Goal: Transaction & Acquisition: Purchase product/service

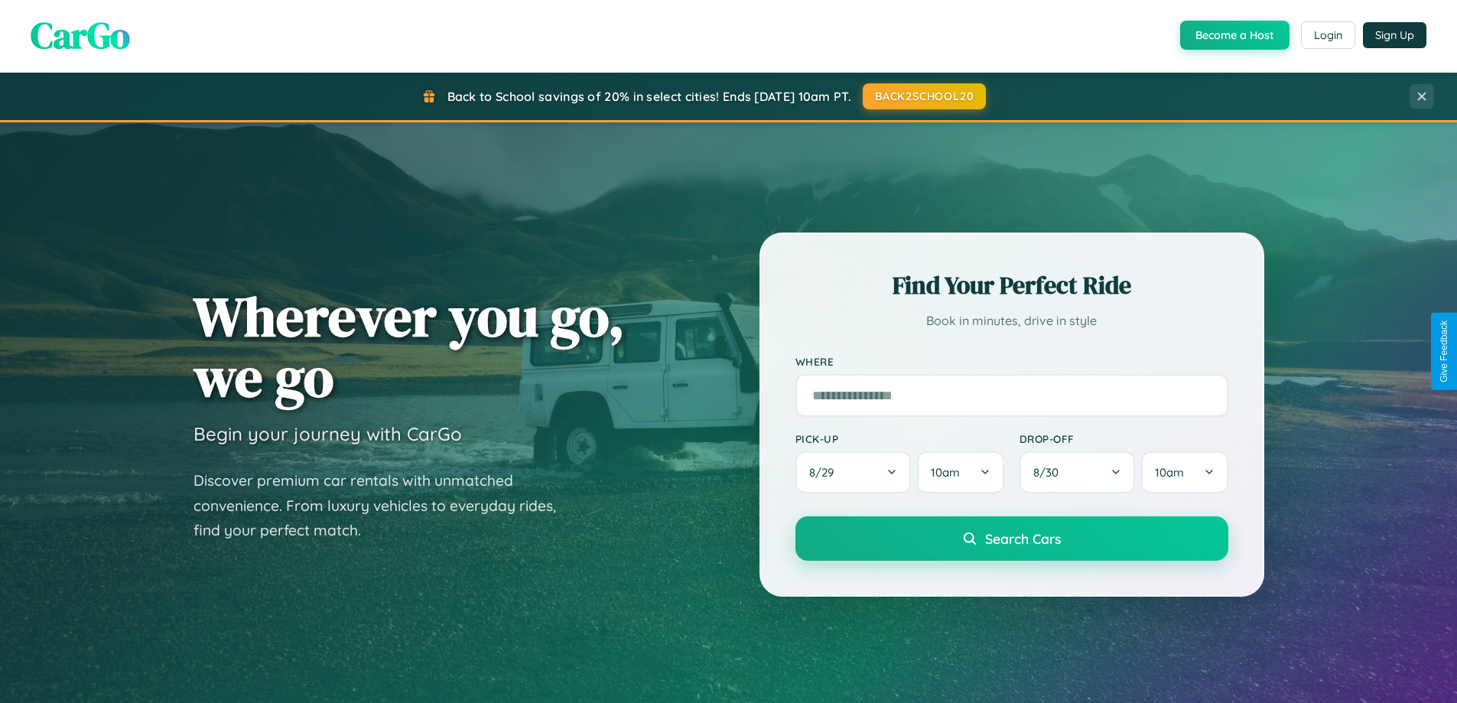
scroll to position [45, 0]
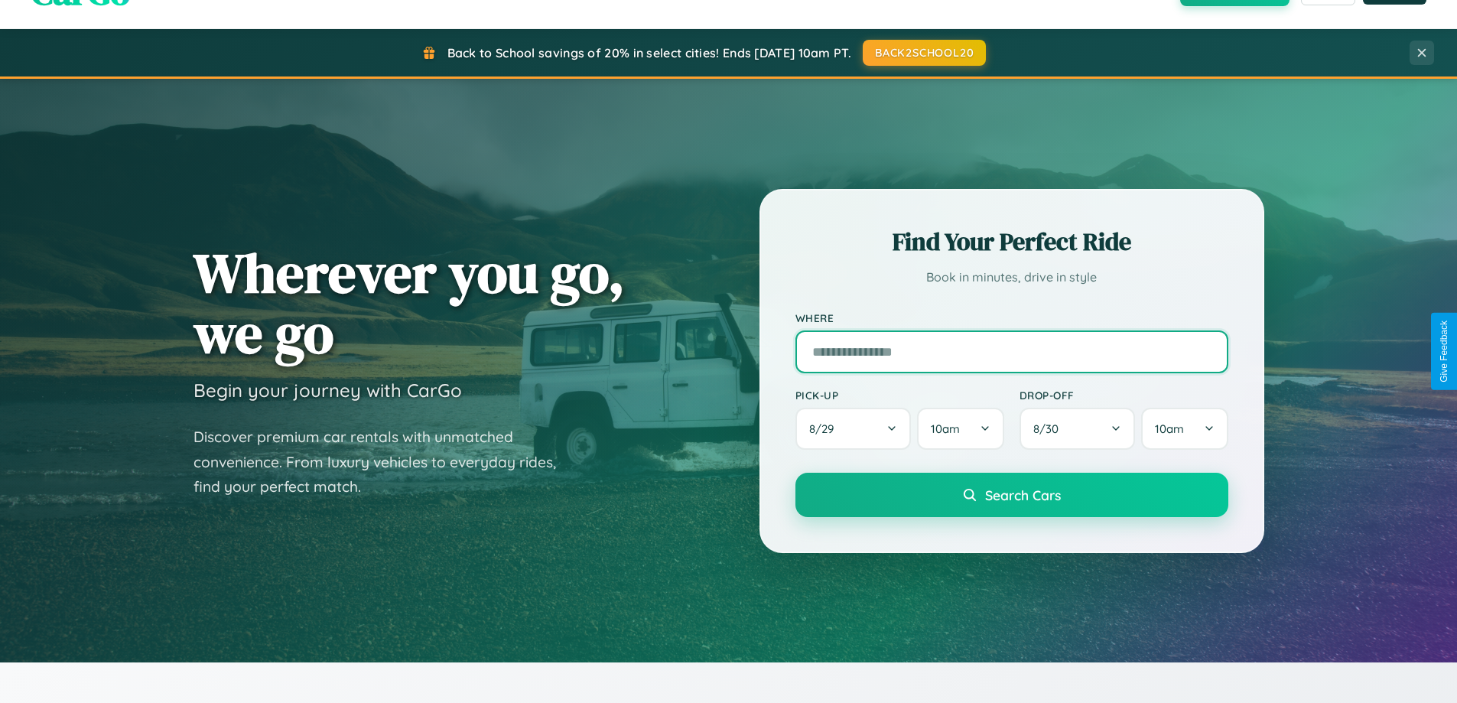
click at [1011, 351] on input "text" at bounding box center [1011, 351] width 433 height 43
type input "**********"
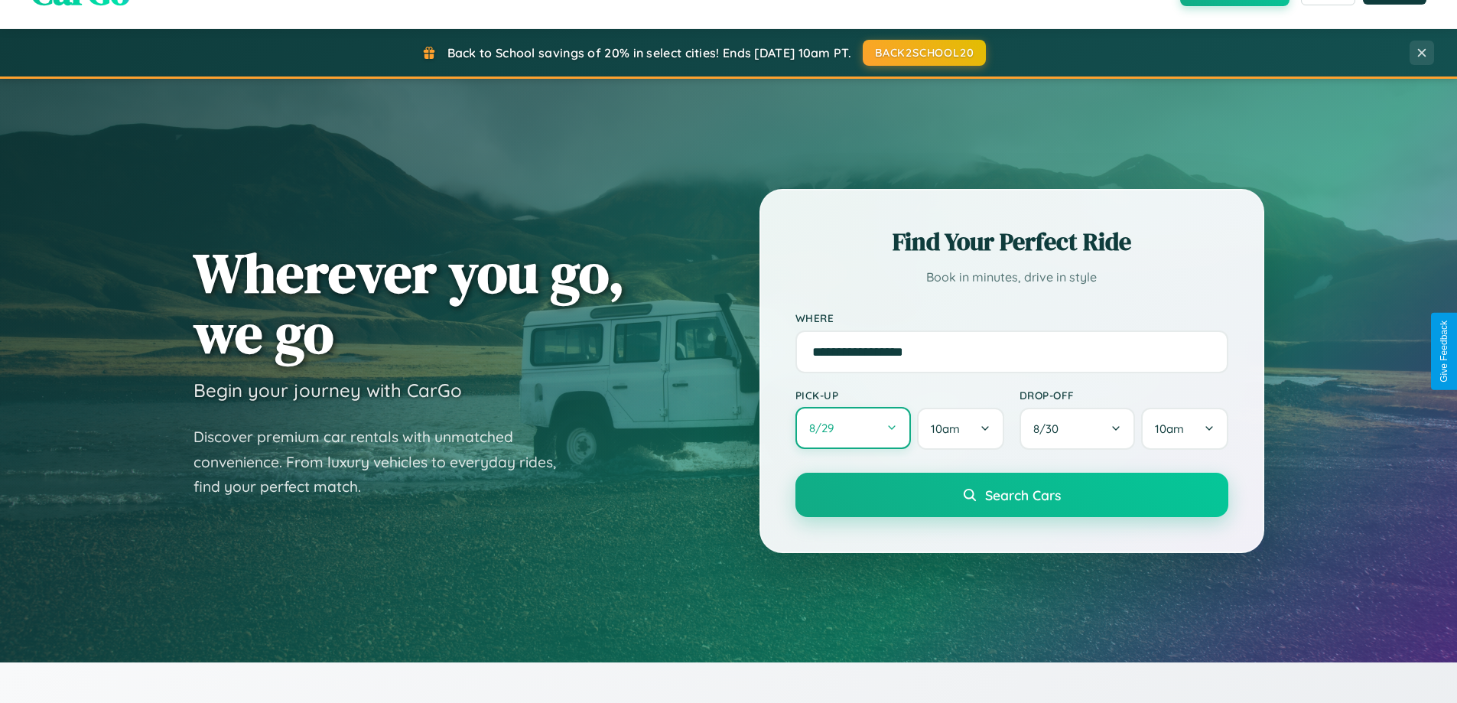
click at [853, 428] on button "8 / 29" at bounding box center [853, 428] width 116 height 42
select select "*"
select select "****"
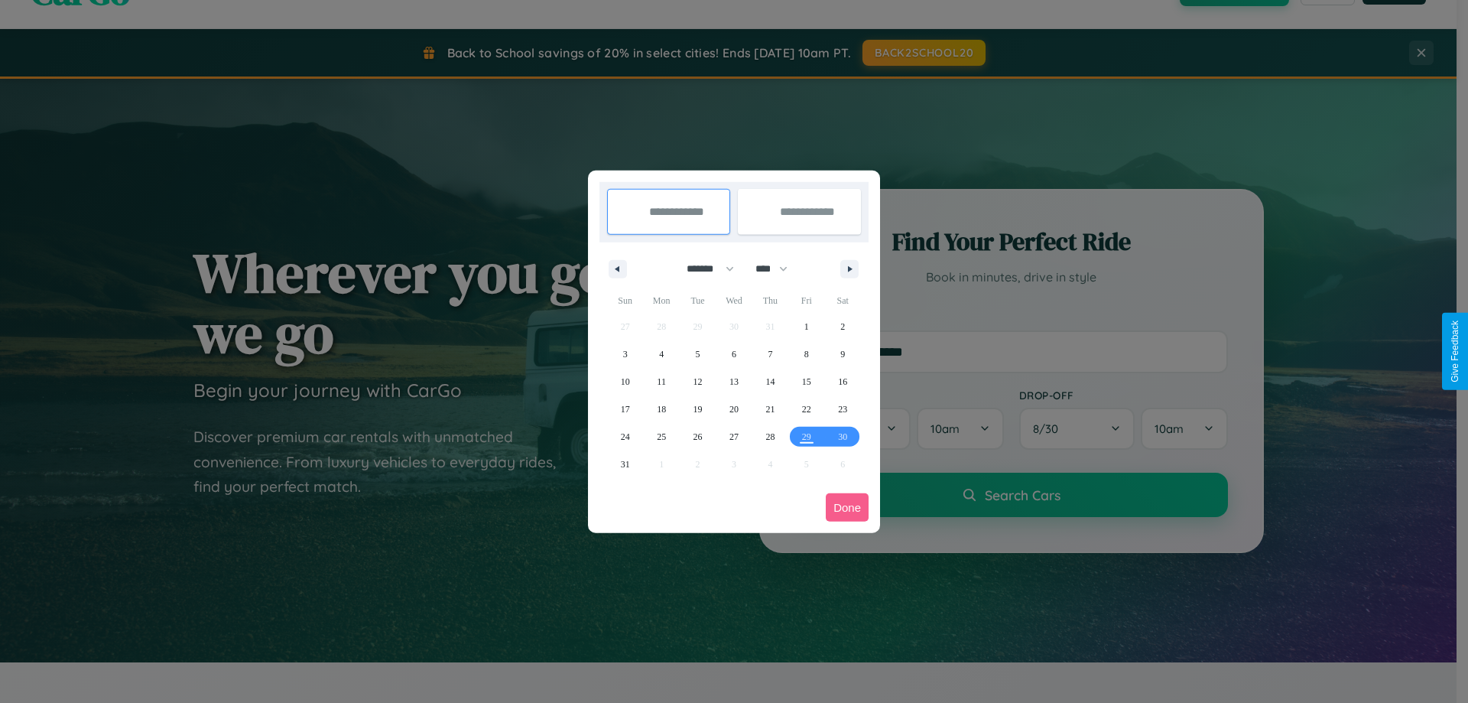
click at [704, 268] on select "******* ******** ***** ***** *** **** **** ****** ********* ******* ******** **…" at bounding box center [707, 268] width 65 height 25
select select "**"
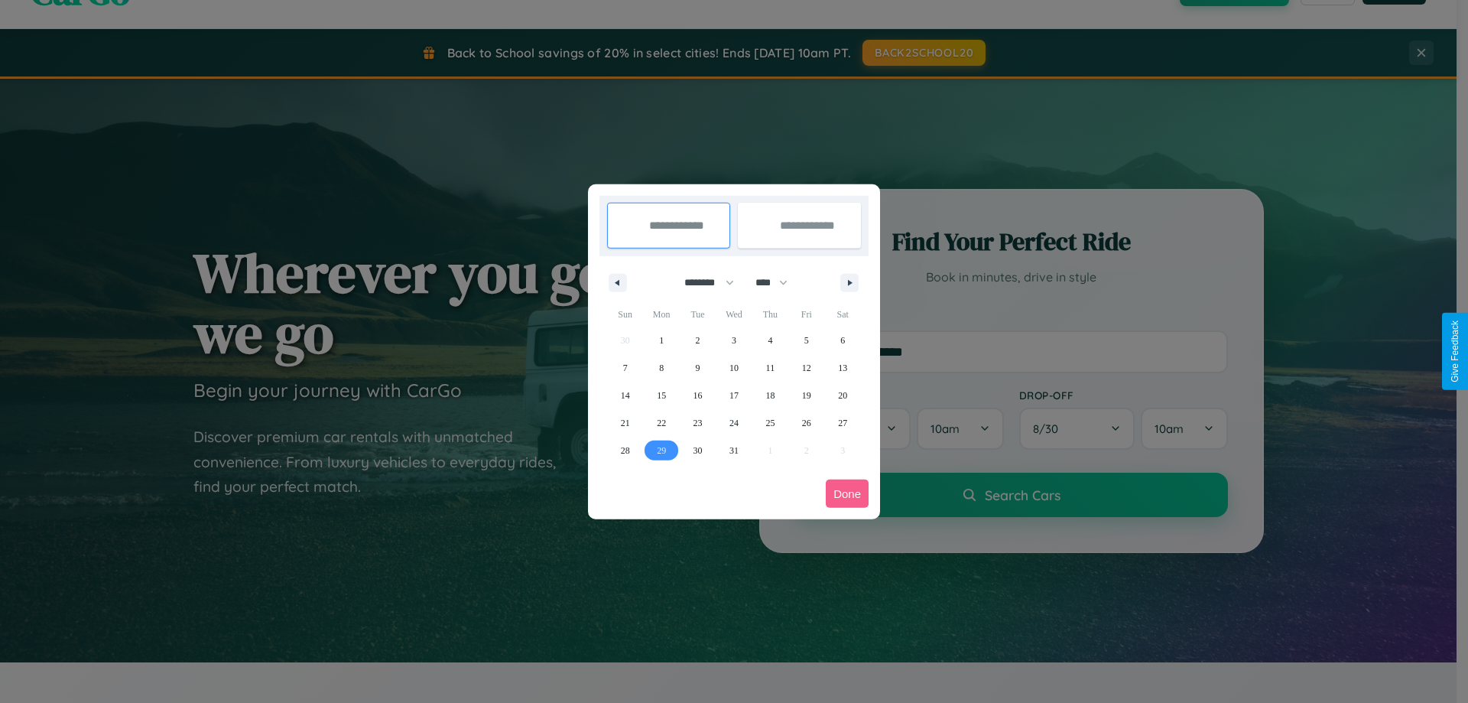
click at [662, 450] on span "29" at bounding box center [661, 451] width 9 height 28
type input "**********"
click at [850, 282] on icon "button" at bounding box center [853, 283] width 8 height 6
select select "*"
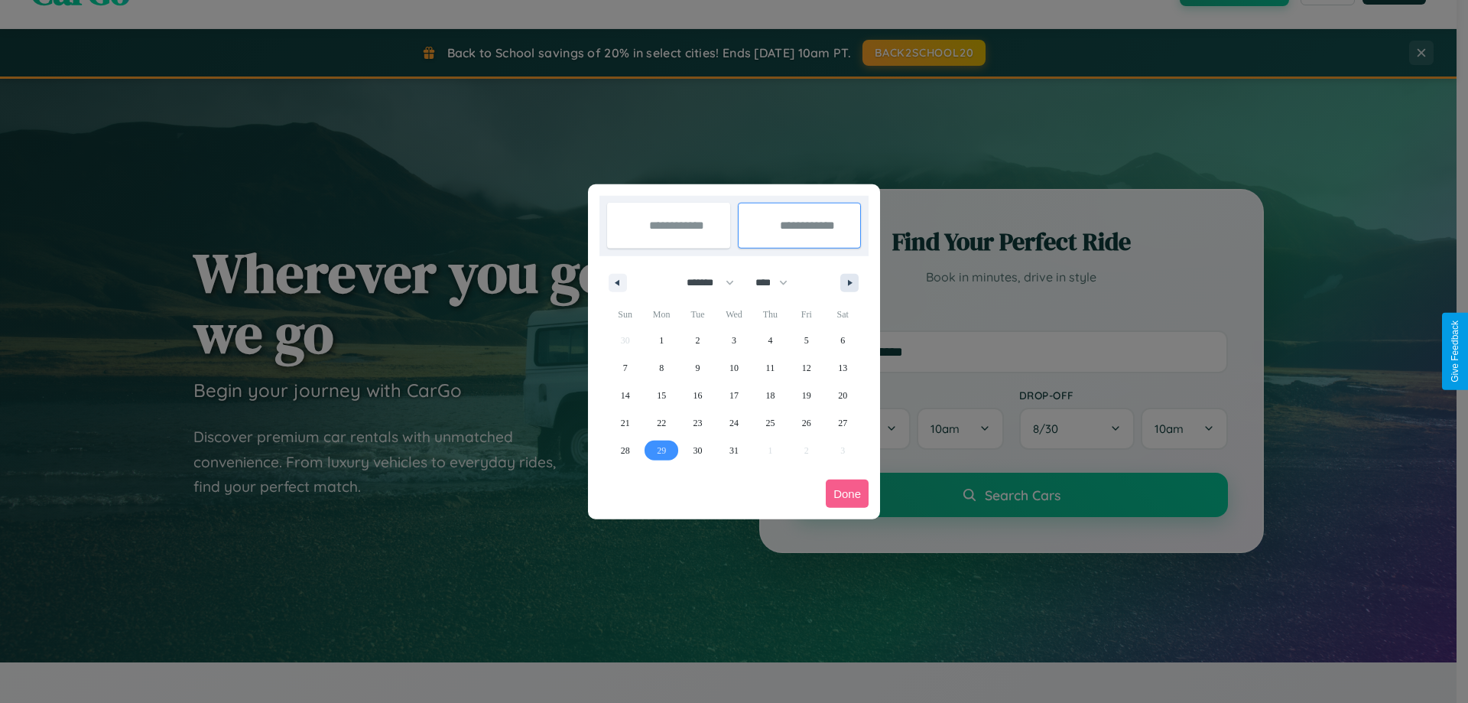
select select "****"
click at [625, 367] on span "4" at bounding box center [625, 368] width 5 height 28
type input "**********"
select select "**"
select select "****"
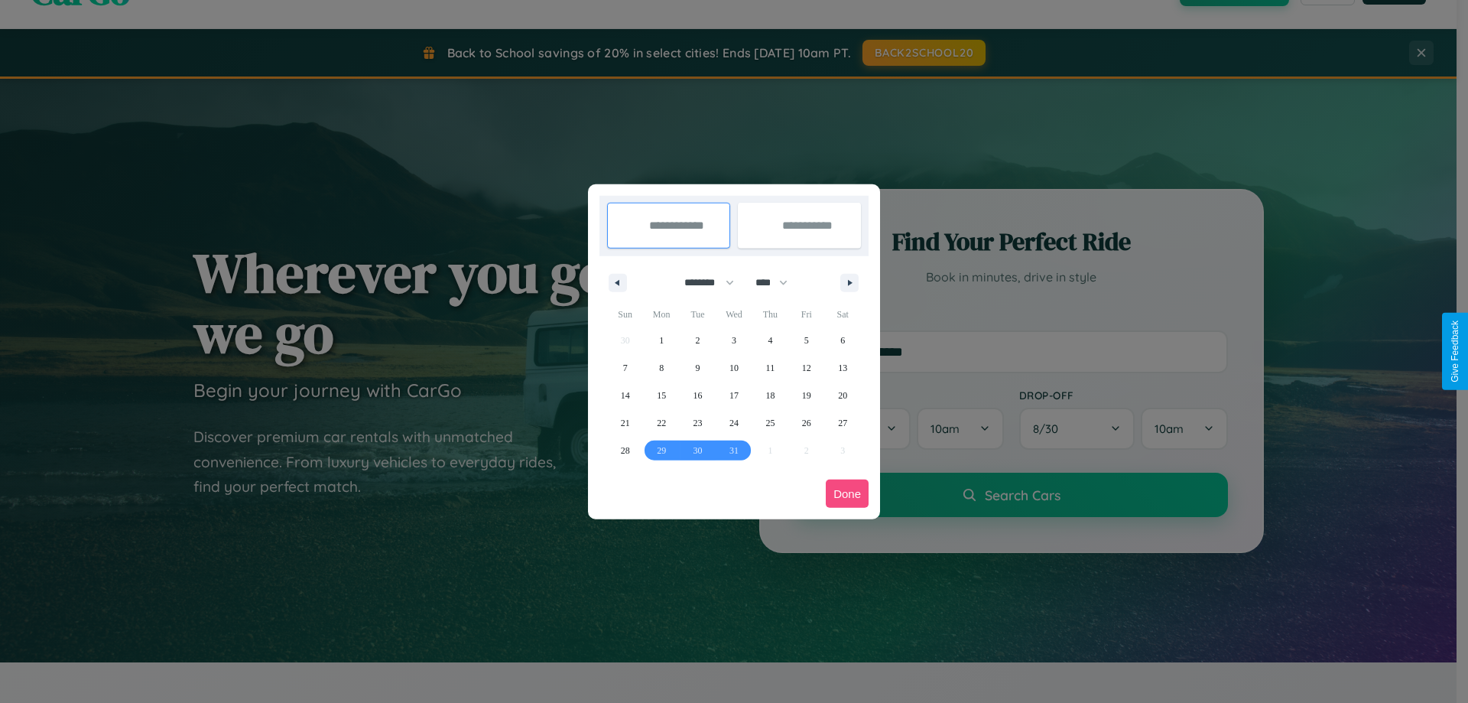
click at [847, 493] on button "Done" at bounding box center [847, 494] width 43 height 28
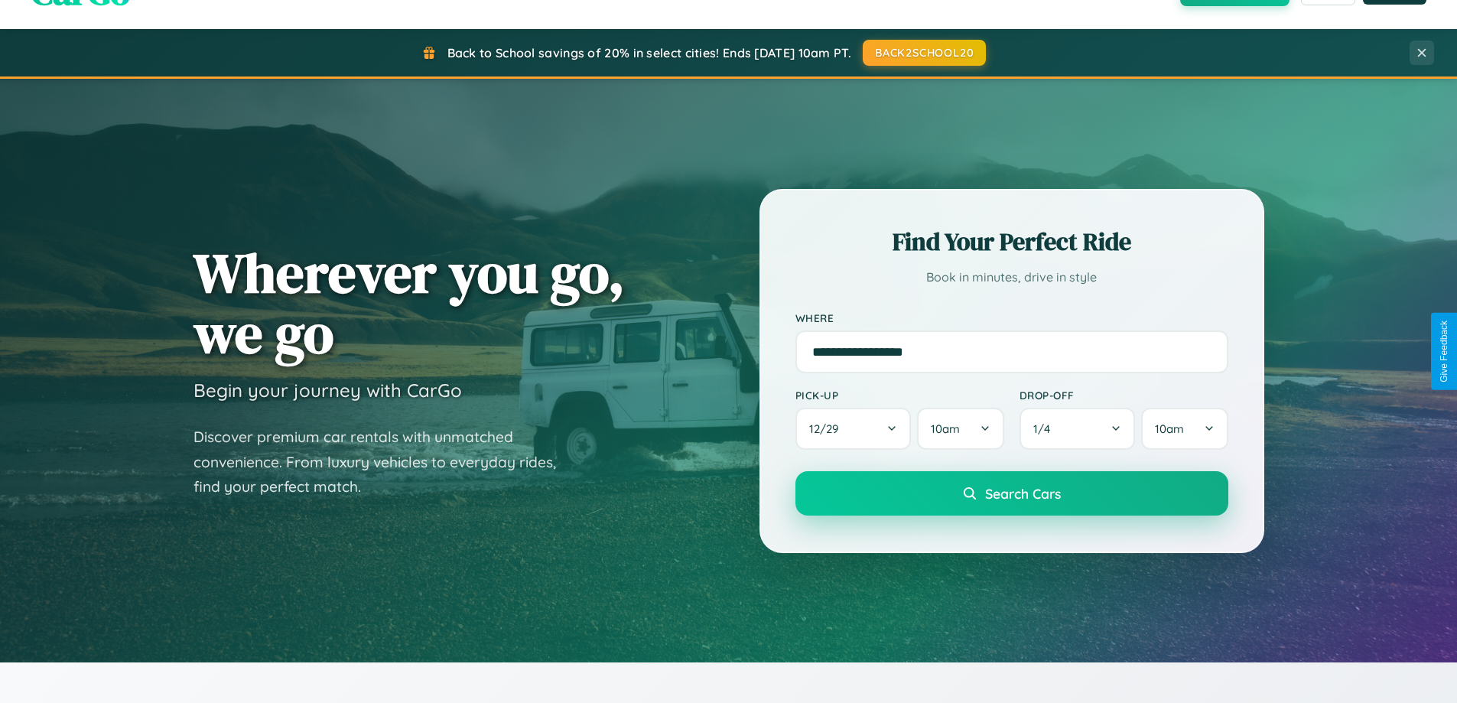
click at [1011, 493] on span "Search Cars" at bounding box center [1023, 493] width 76 height 17
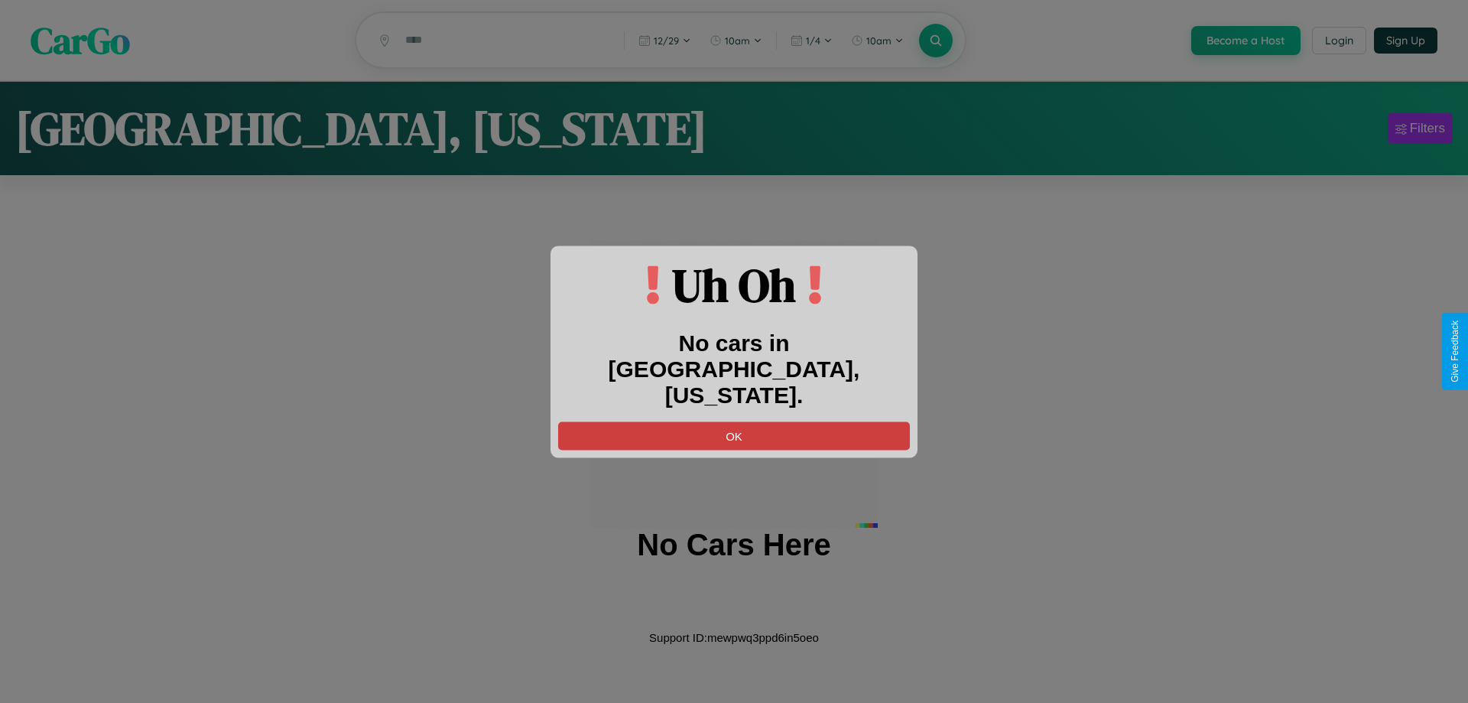
click at [734, 421] on button "OK" at bounding box center [734, 435] width 352 height 28
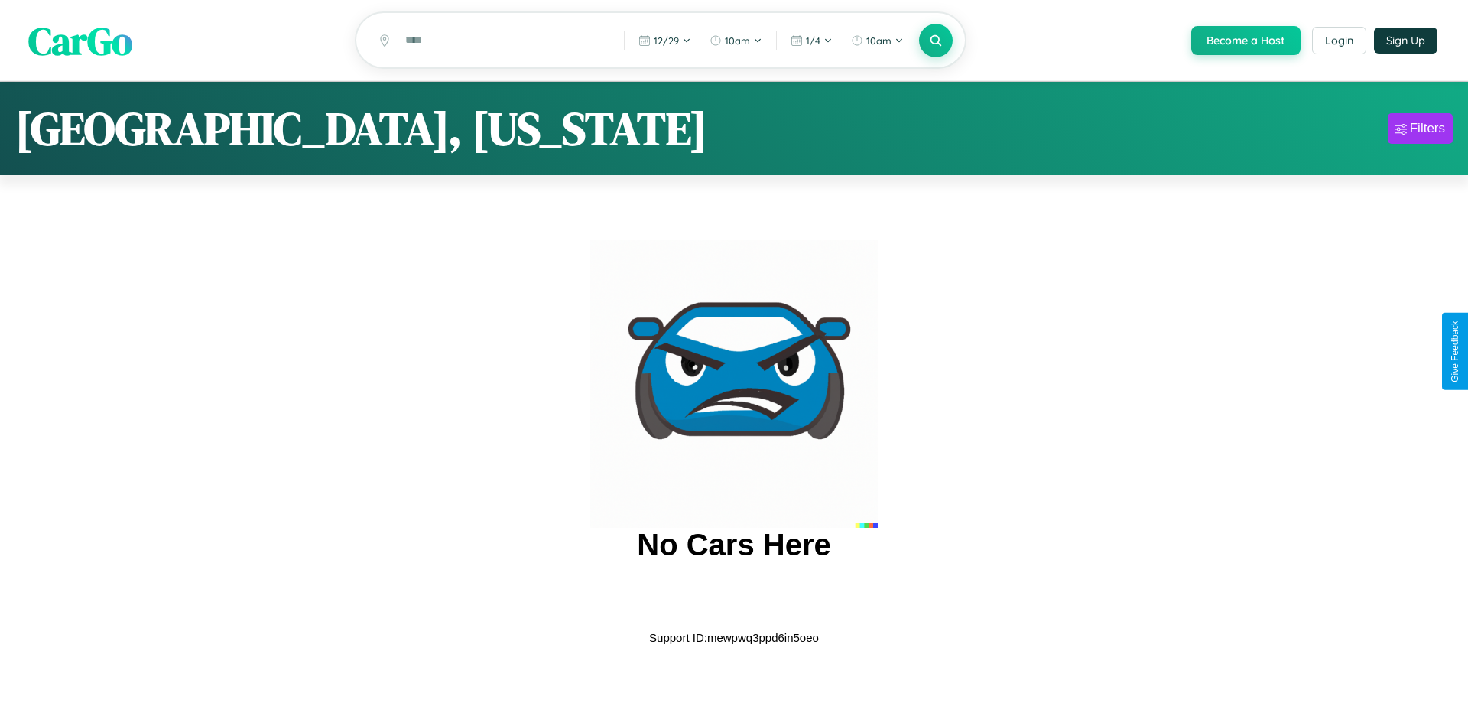
click at [80, 41] on span "CarGo" at bounding box center [80, 40] width 104 height 53
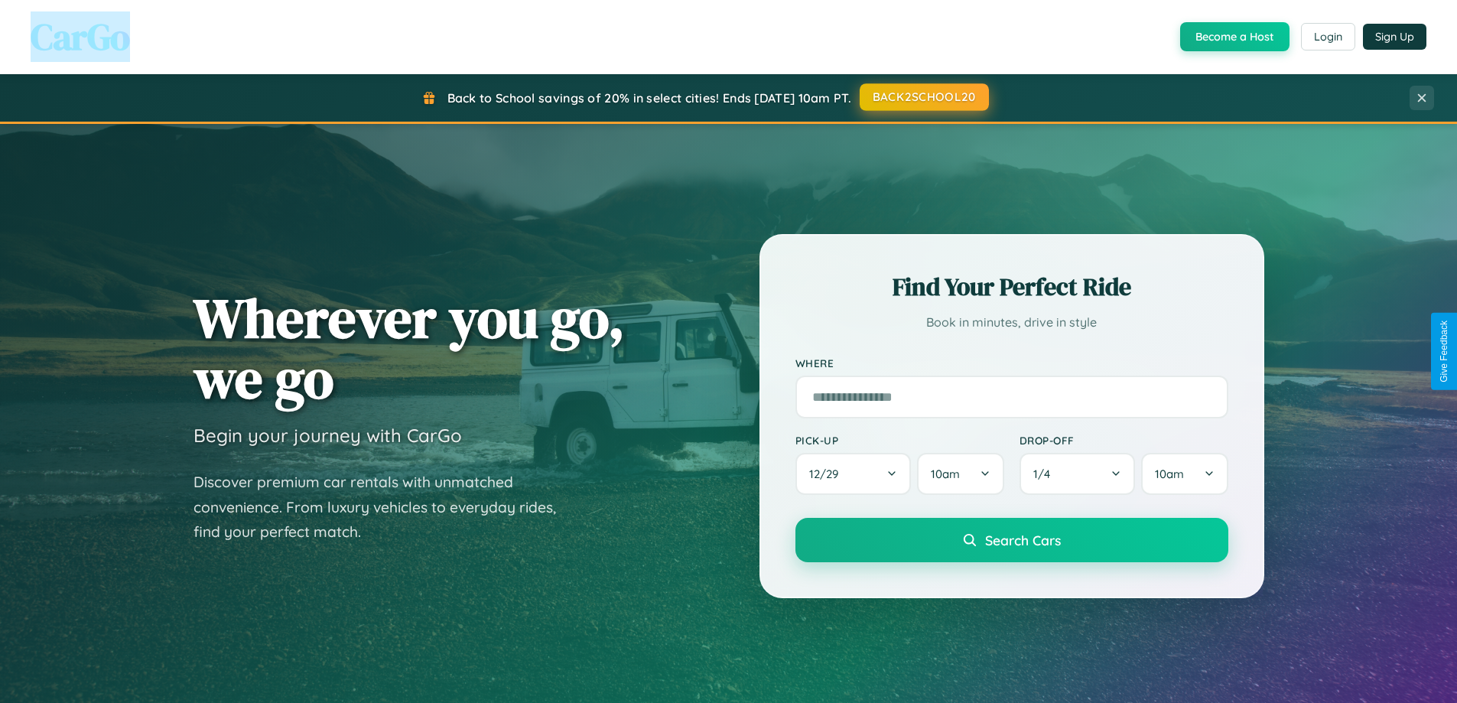
click at [923, 97] on button "BACK2SCHOOL20" at bounding box center [924, 97] width 129 height 28
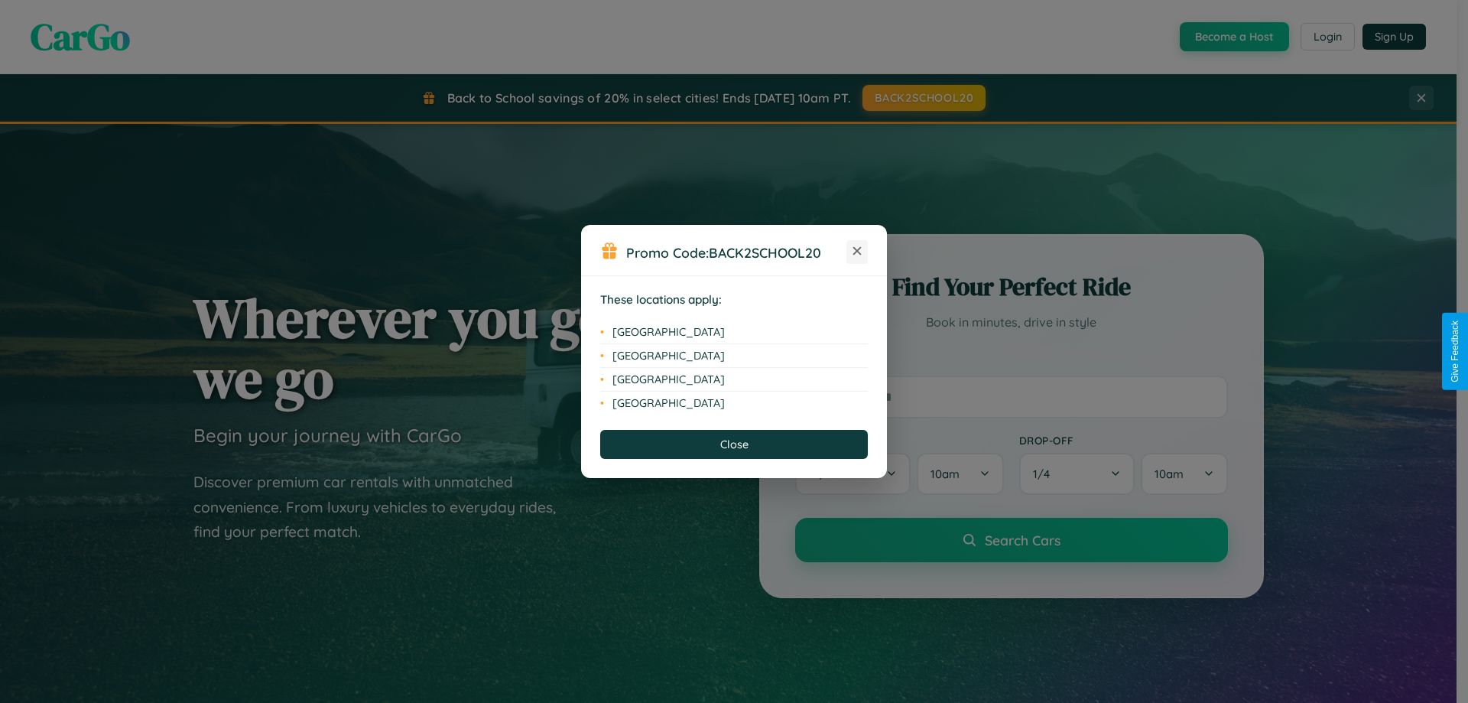
click at [857, 252] on icon at bounding box center [858, 251] width 8 height 8
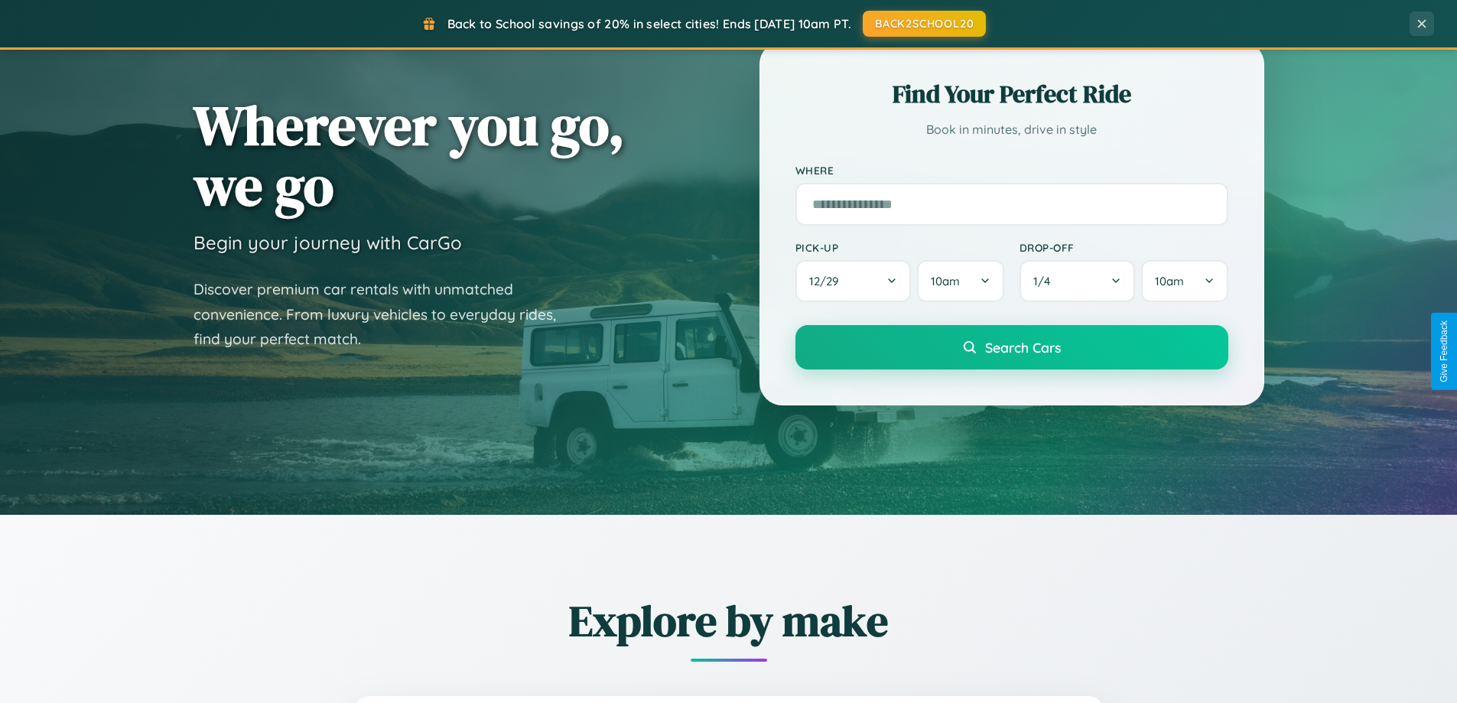
scroll to position [1052, 0]
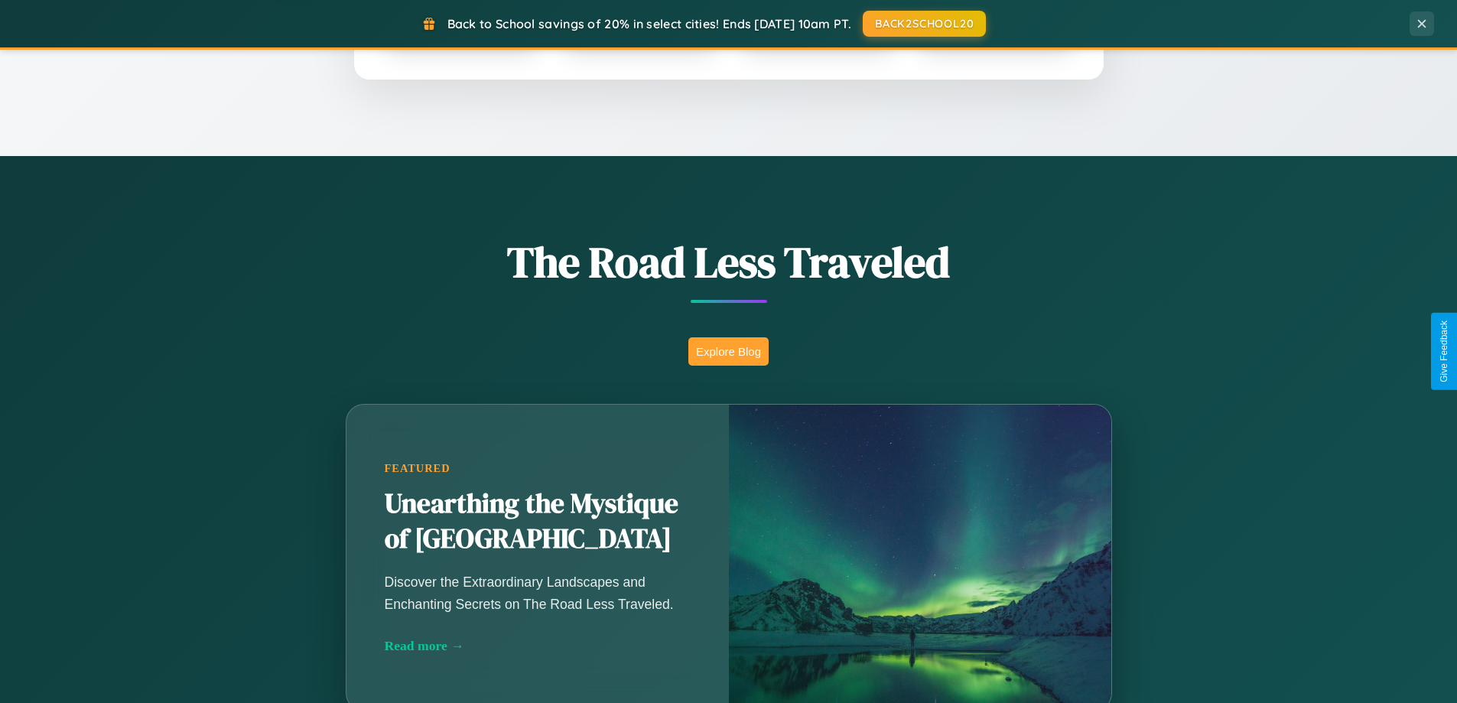
click at [728, 351] on button "Explore Blog" at bounding box center [728, 351] width 80 height 28
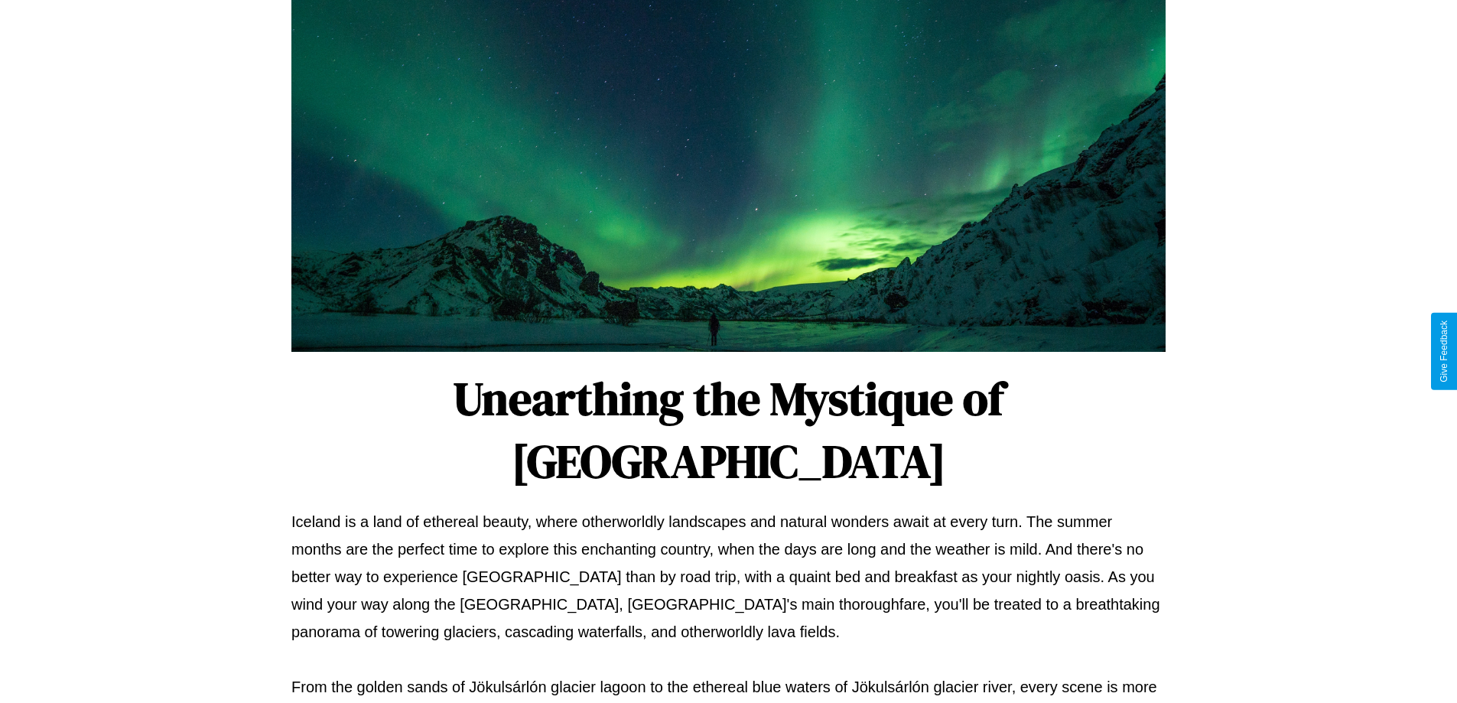
scroll to position [495, 0]
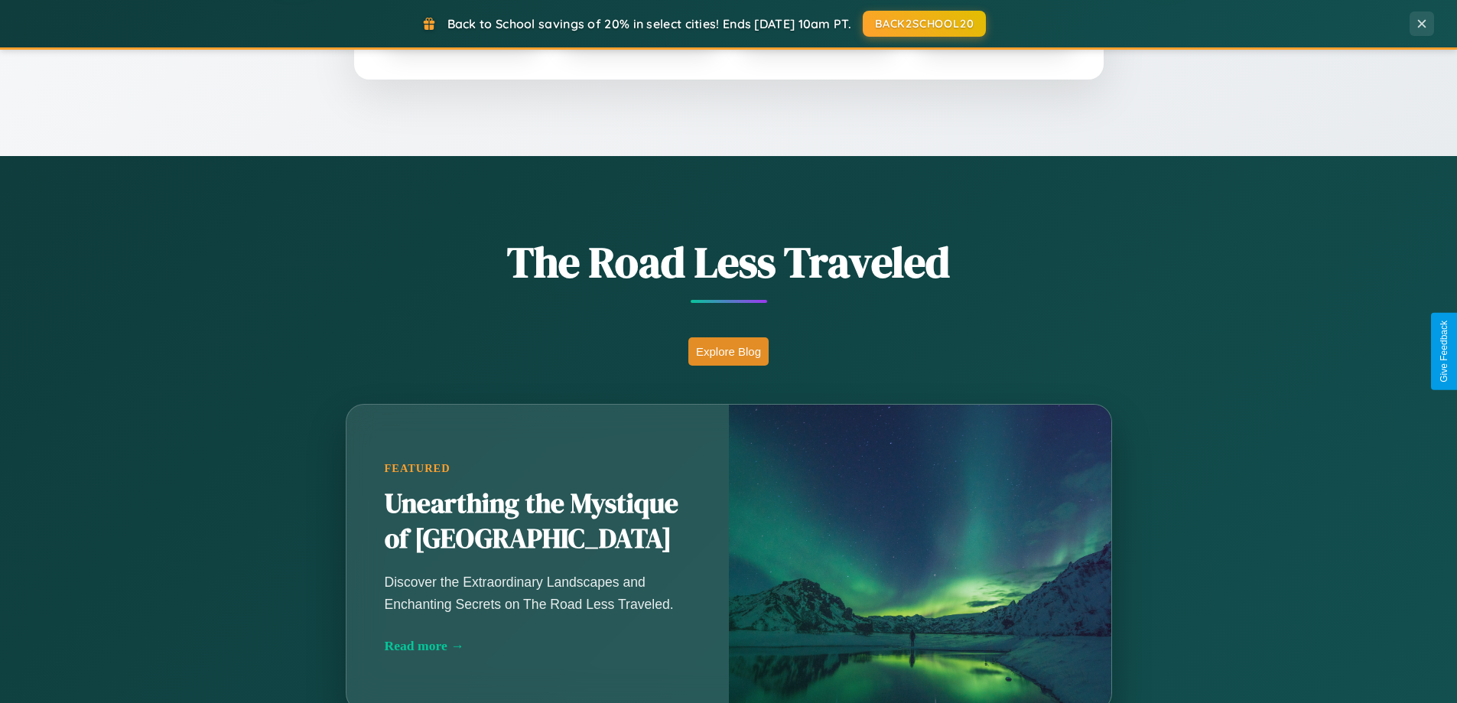
scroll to position [659, 0]
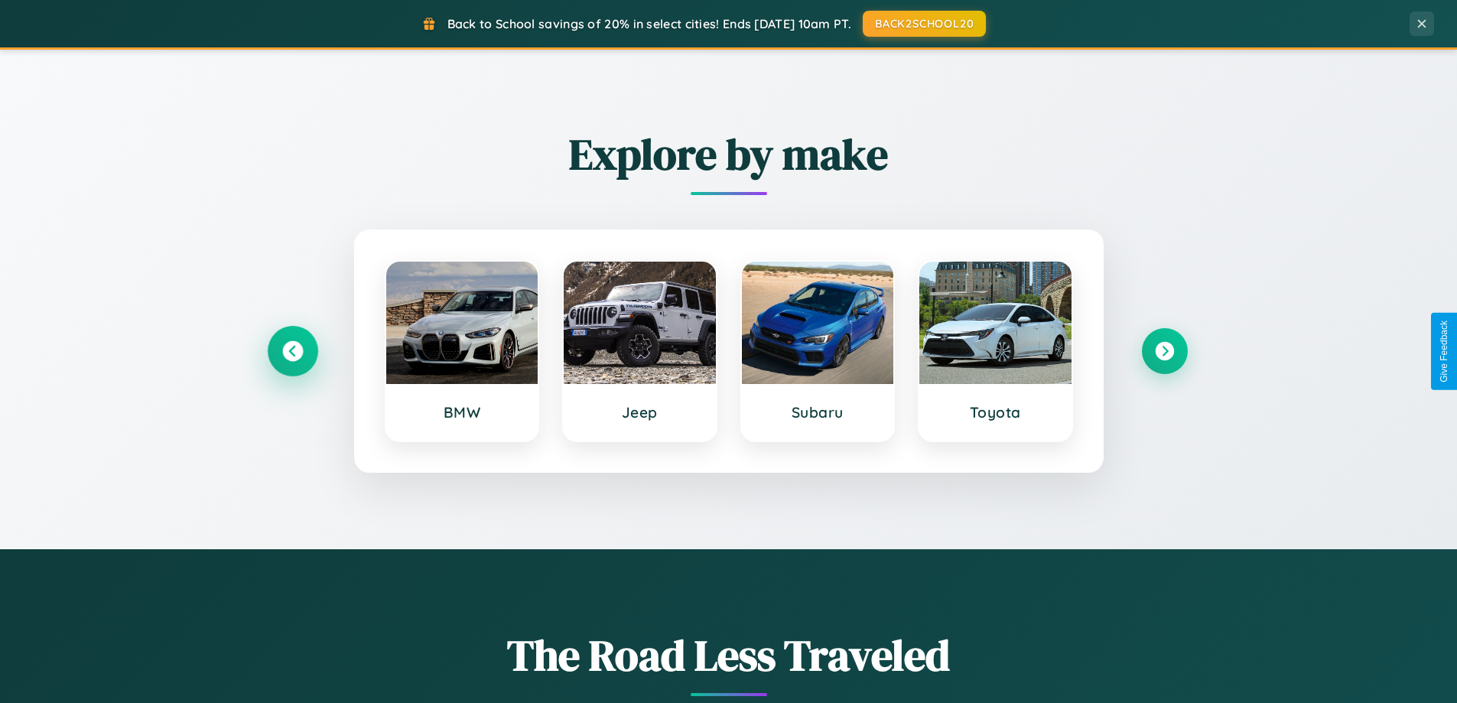
click at [292, 351] on icon at bounding box center [292, 351] width 21 height 21
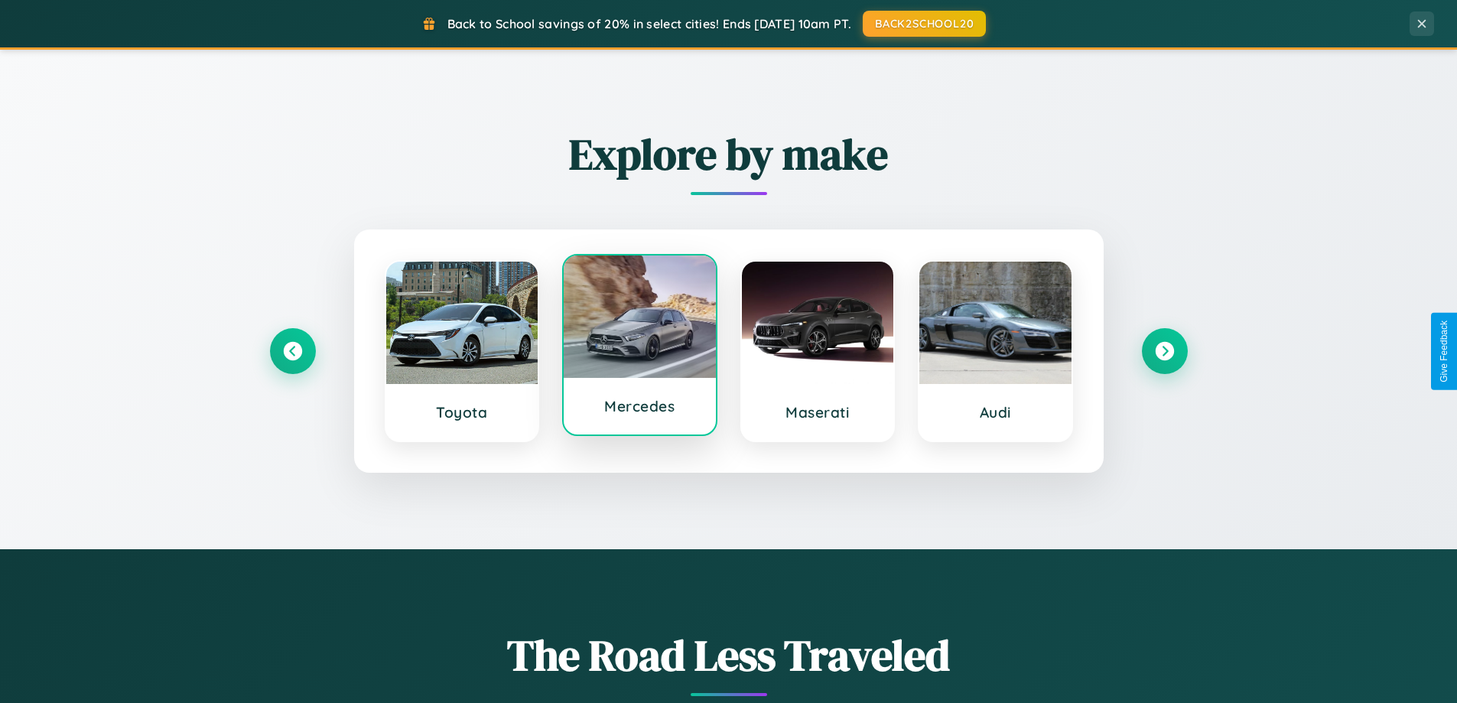
click at [639, 351] on div at bounding box center [640, 316] width 152 height 122
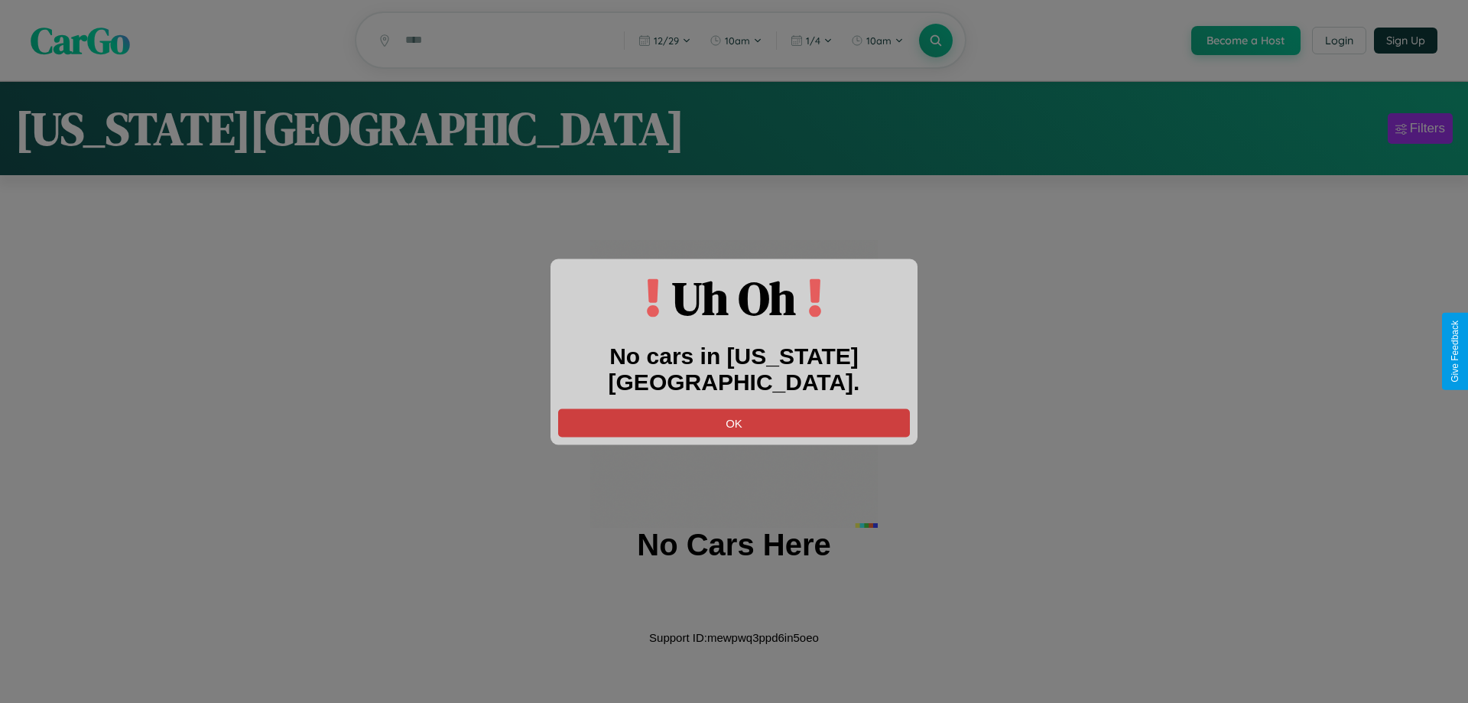
click at [734, 408] on button "OK" at bounding box center [734, 422] width 352 height 28
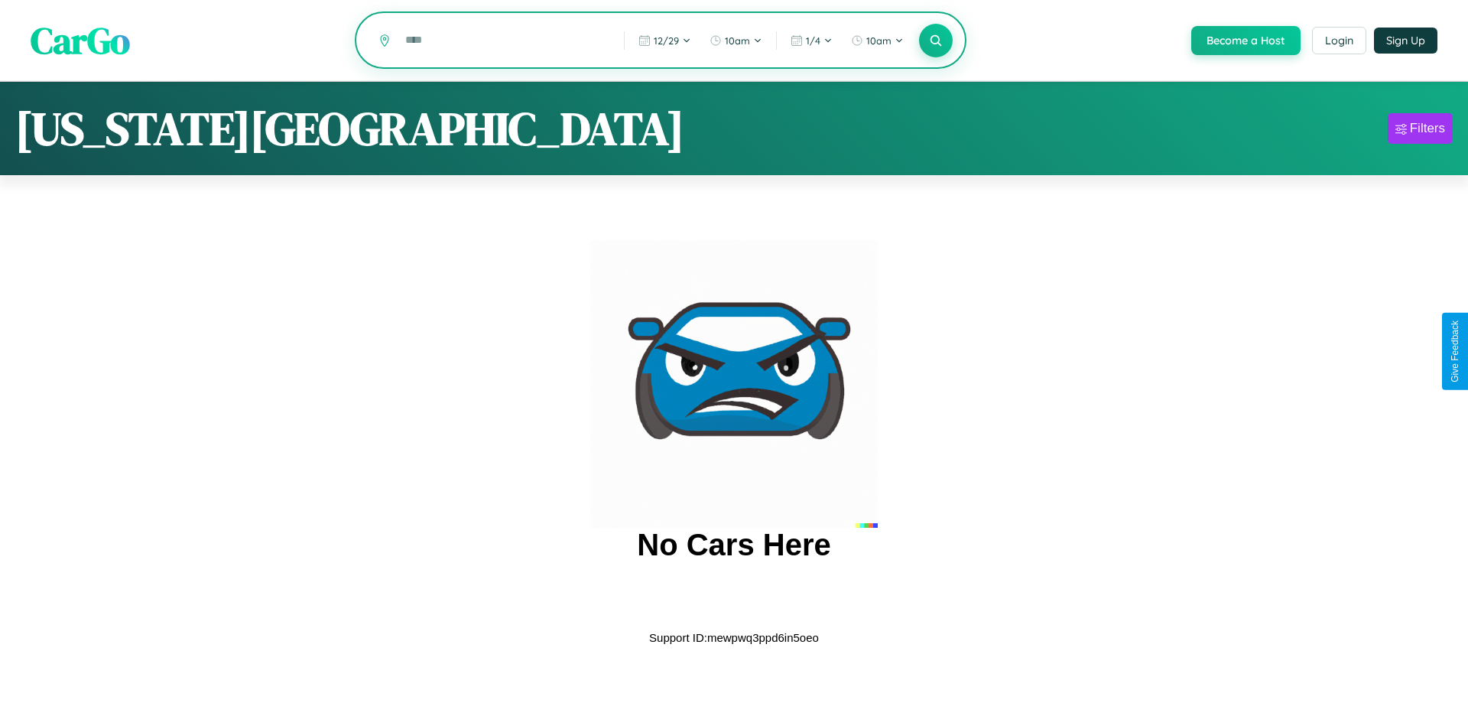
click at [502, 41] on input "text" at bounding box center [503, 40] width 211 height 27
click at [935, 41] on icon at bounding box center [935, 40] width 15 height 15
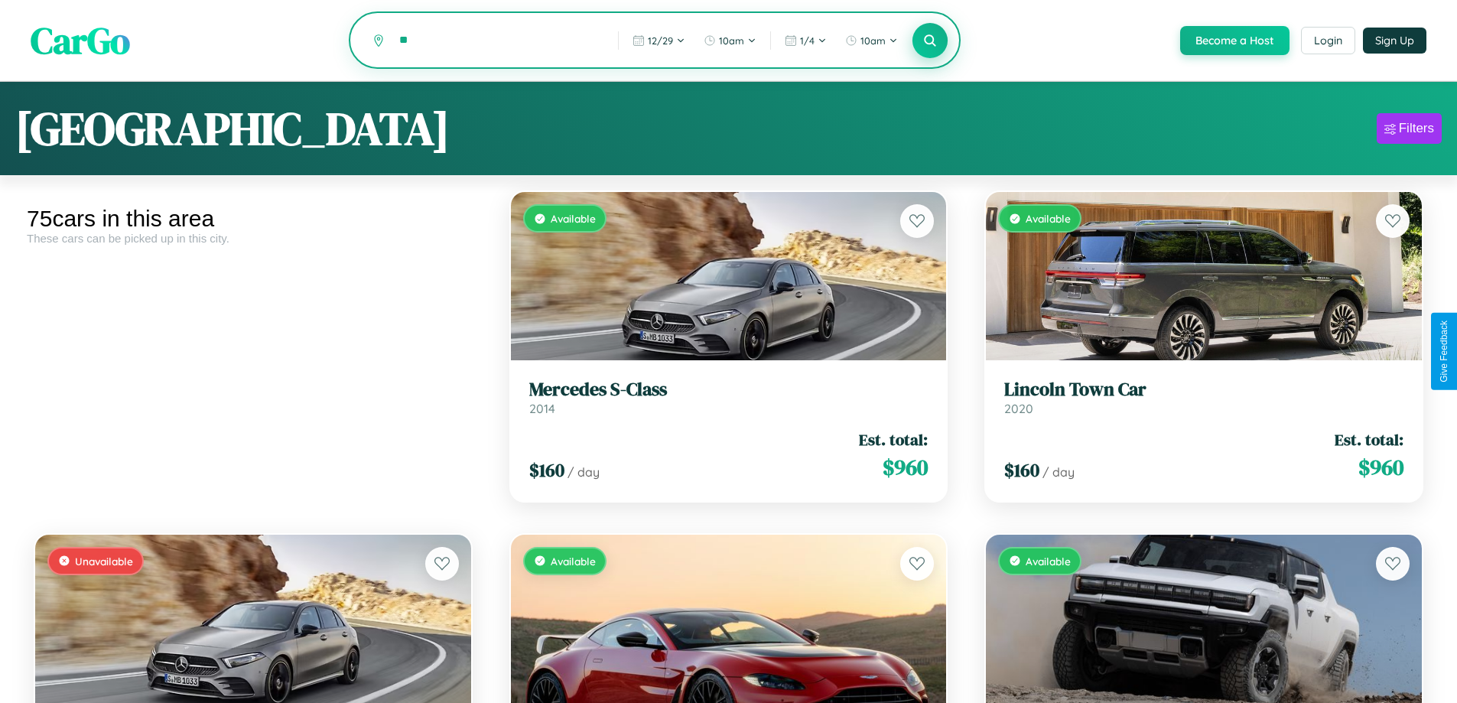
type input "*"
type input "******"
click at [929, 41] on icon at bounding box center [930, 40] width 15 height 15
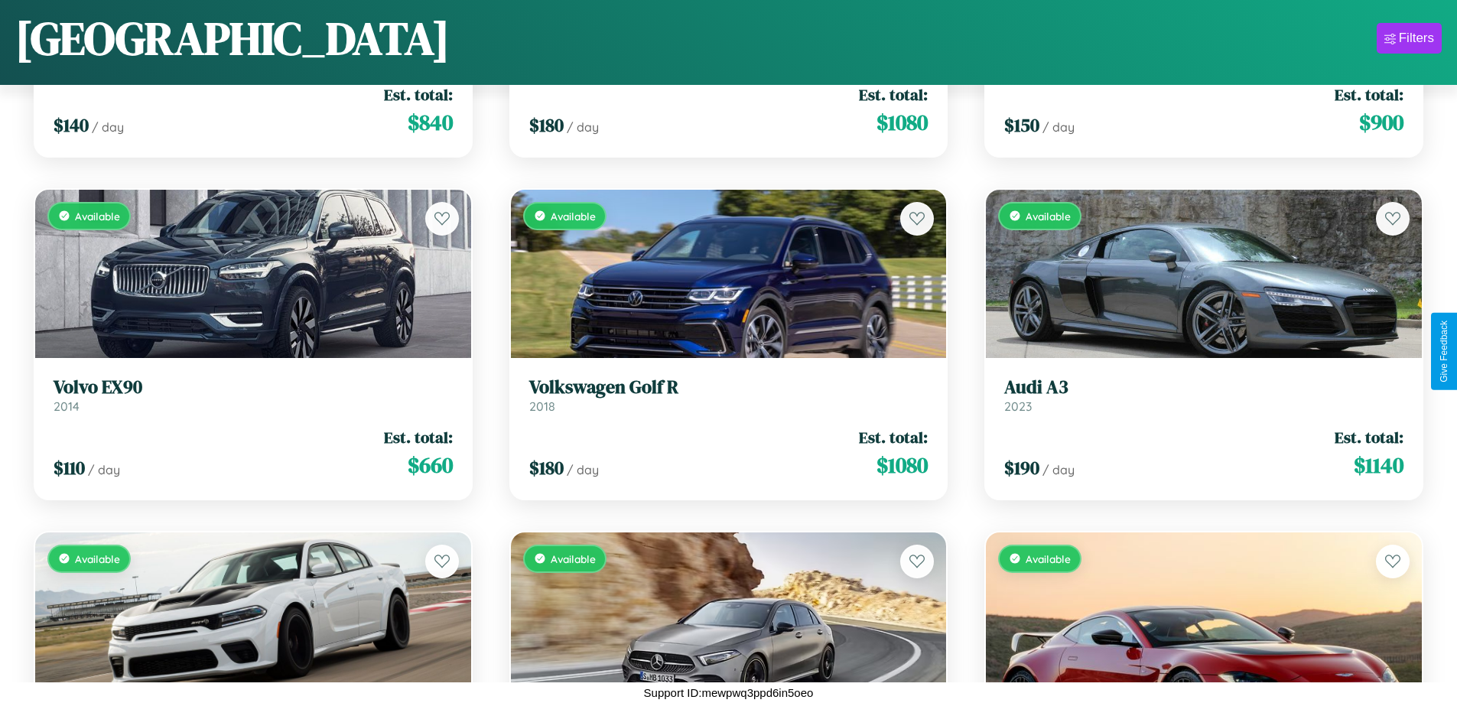
scroll to position [7407, 0]
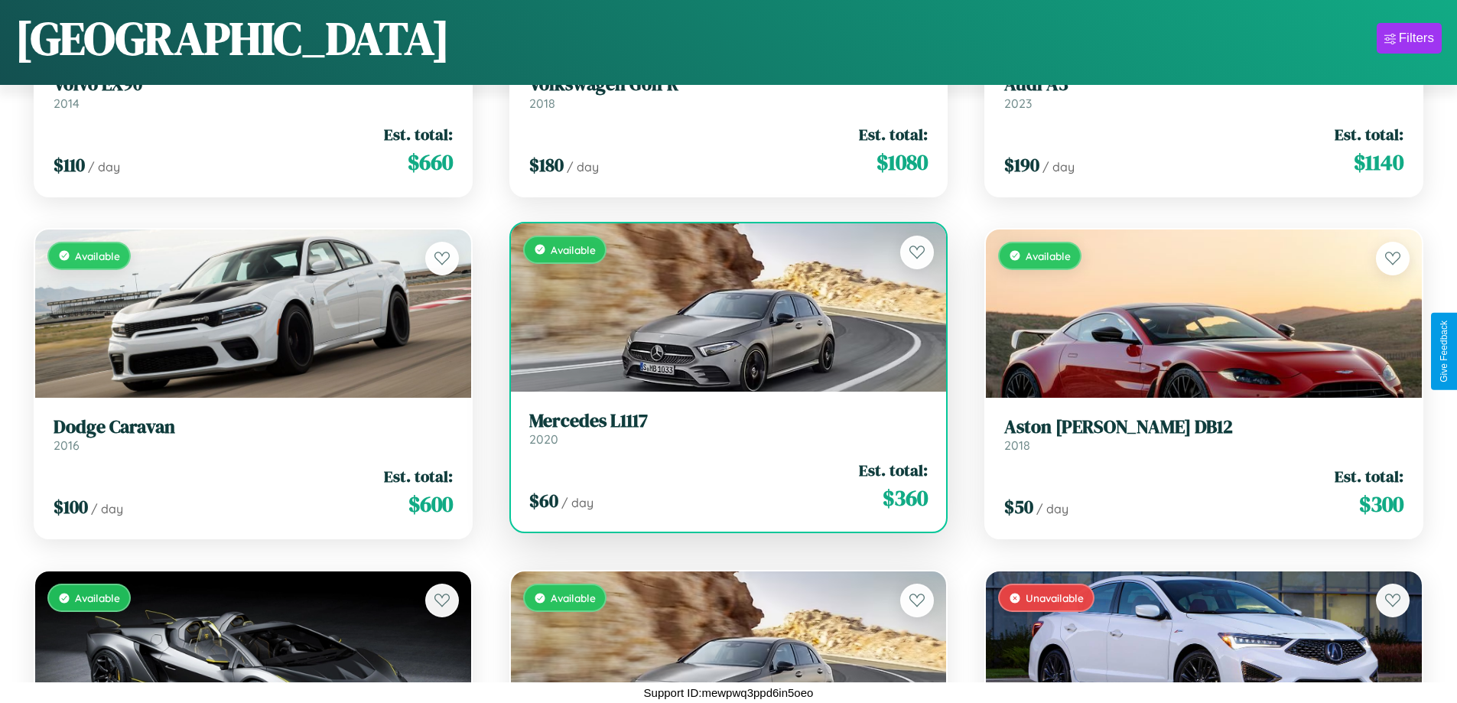
click at [722, 428] on h3 "Mercedes L1117" at bounding box center [728, 421] width 399 height 22
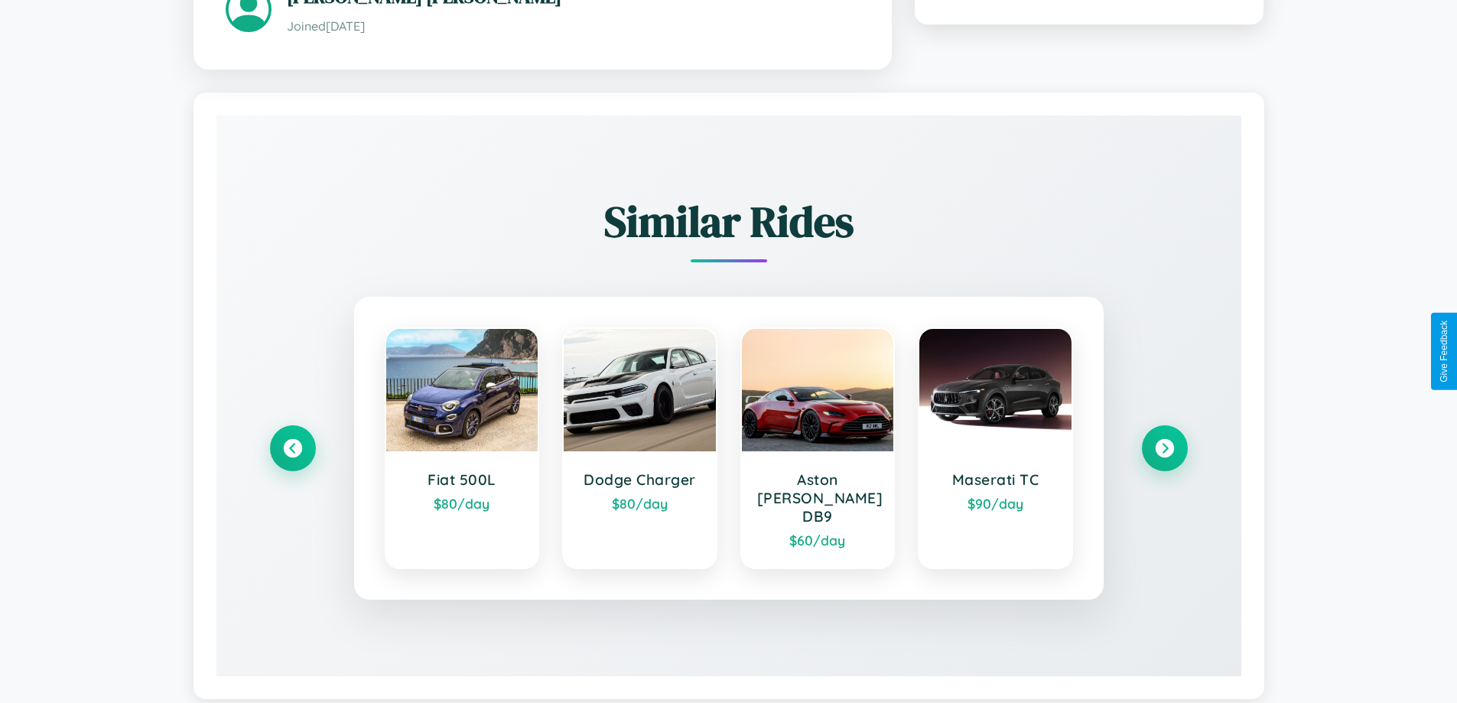
scroll to position [896, 0]
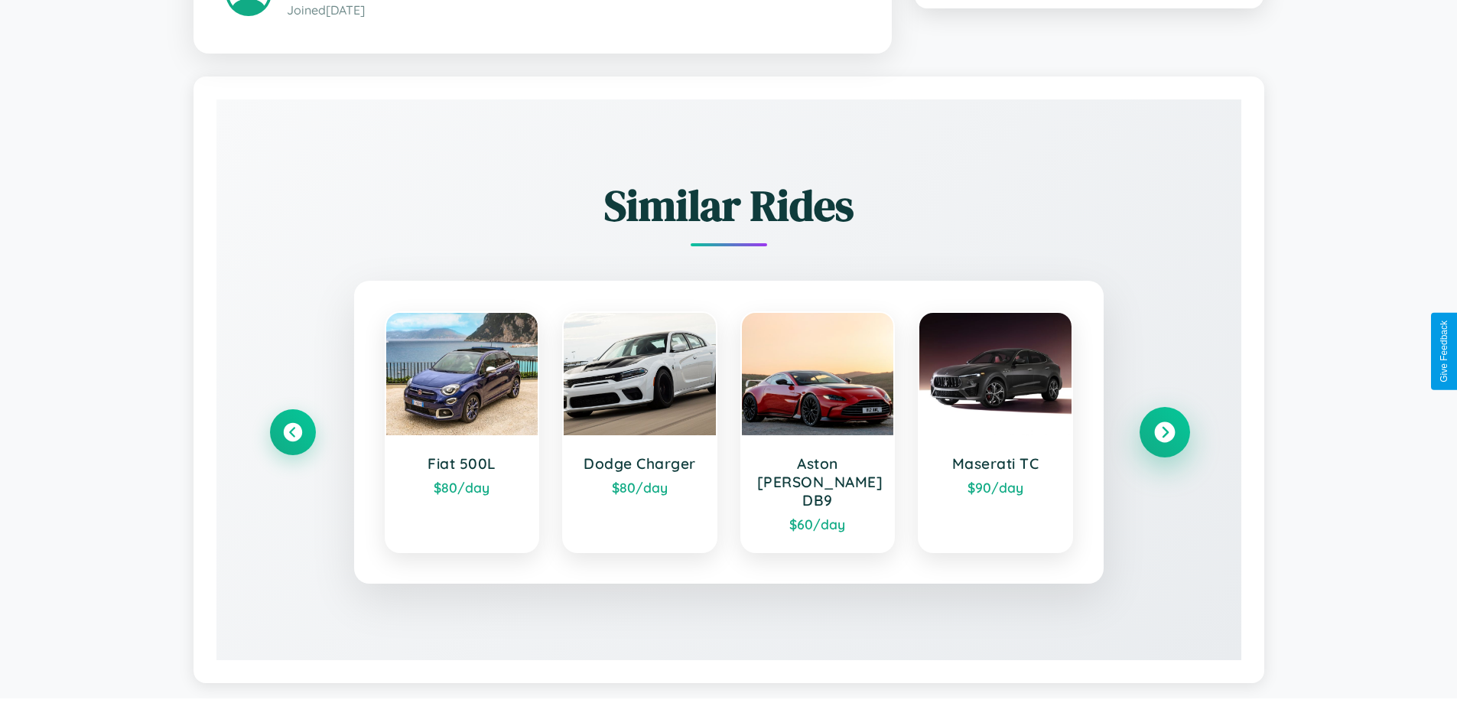
click at [1164, 424] on icon at bounding box center [1164, 431] width 21 height 21
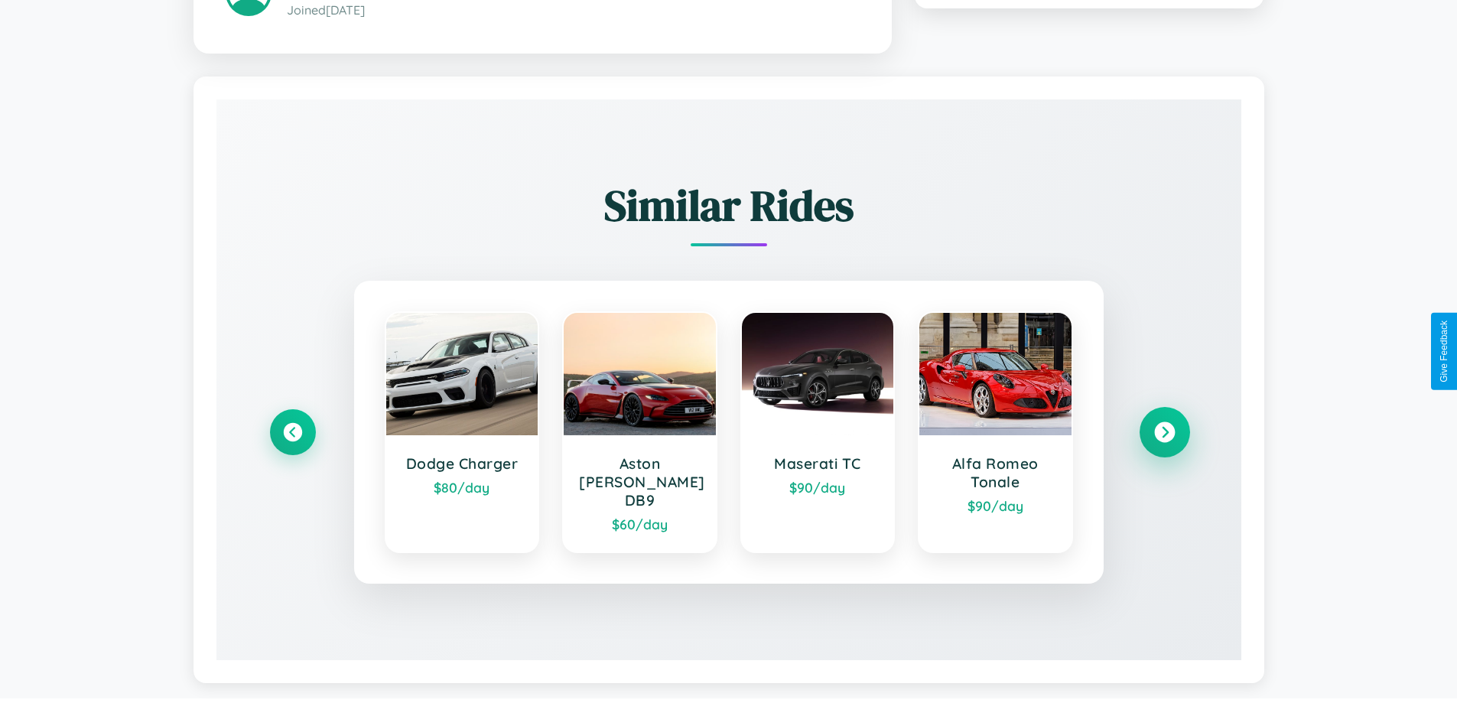
click at [1164, 424] on icon at bounding box center [1164, 431] width 21 height 21
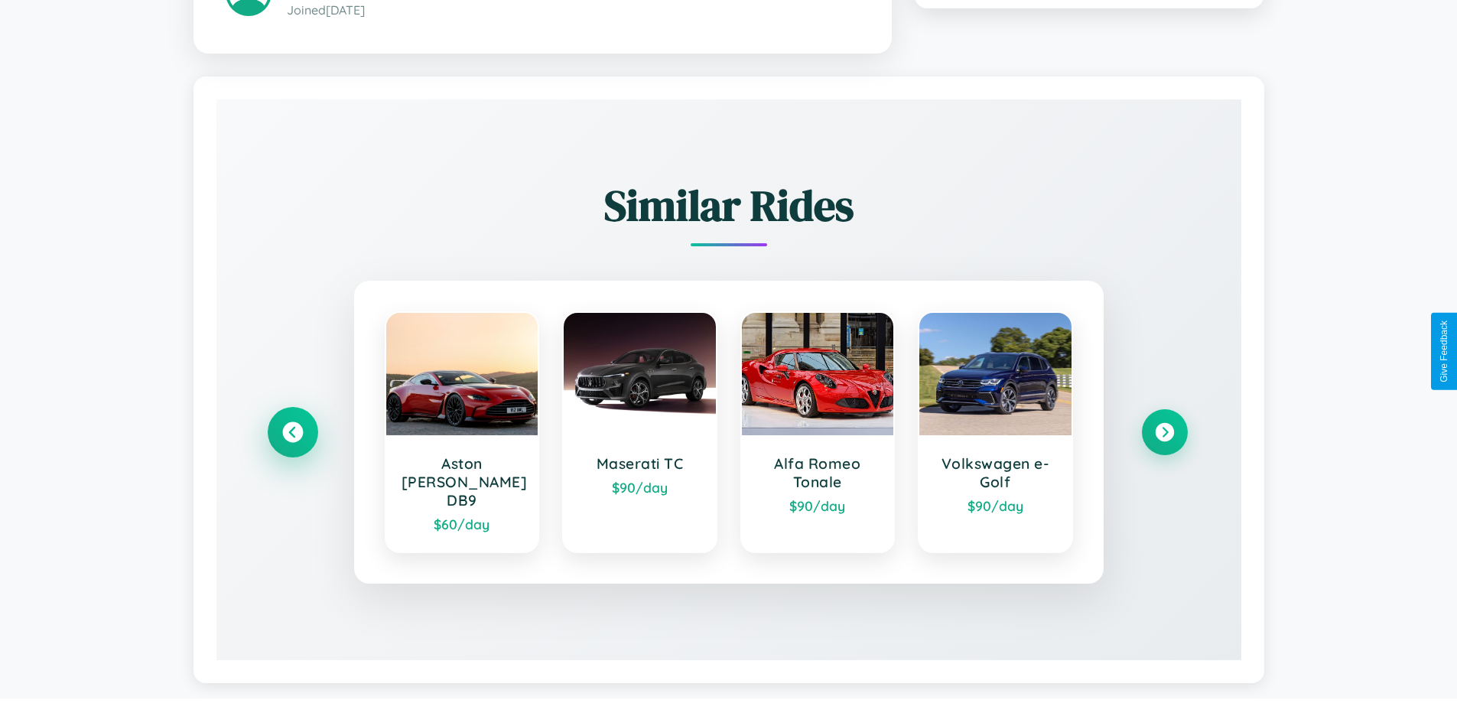
click at [292, 424] on icon at bounding box center [292, 431] width 21 height 21
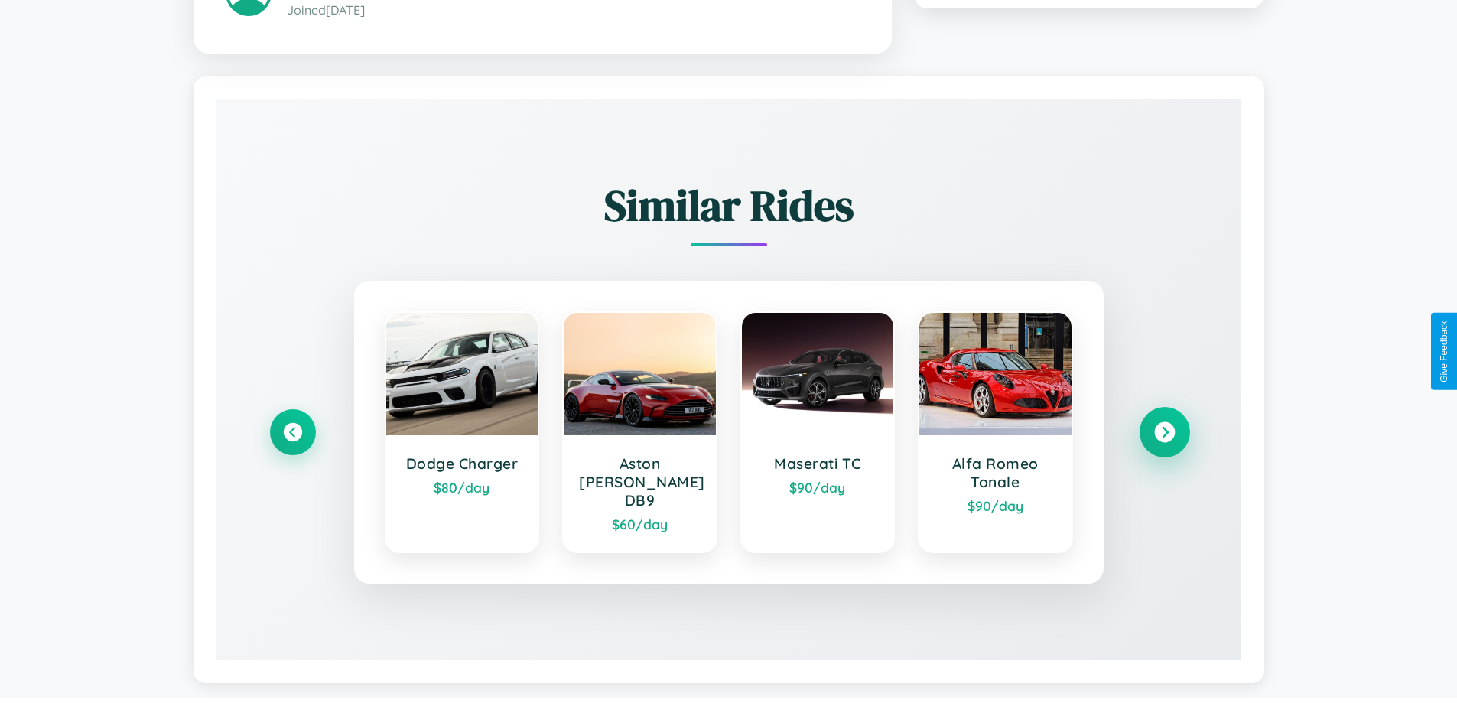
click at [1164, 424] on icon at bounding box center [1164, 431] width 21 height 21
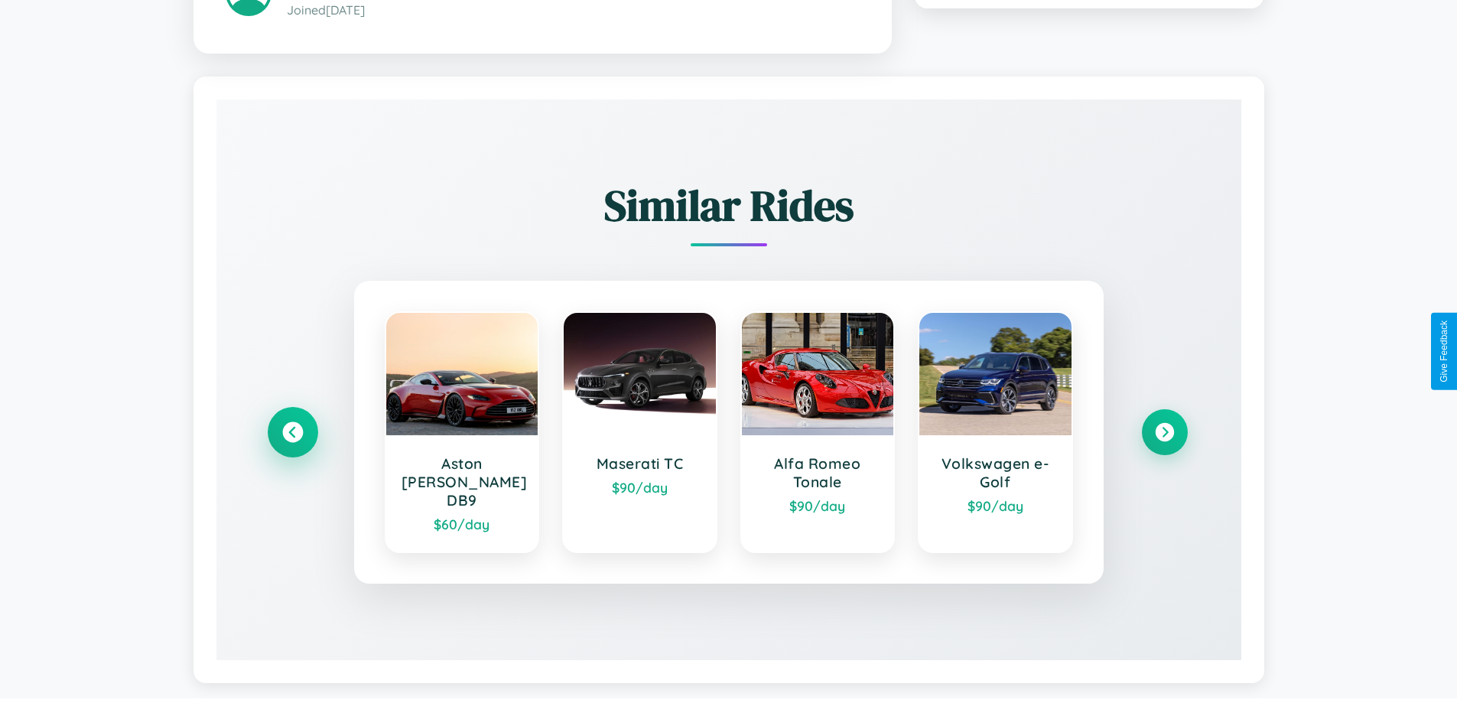
click at [292, 424] on icon at bounding box center [292, 431] width 21 height 21
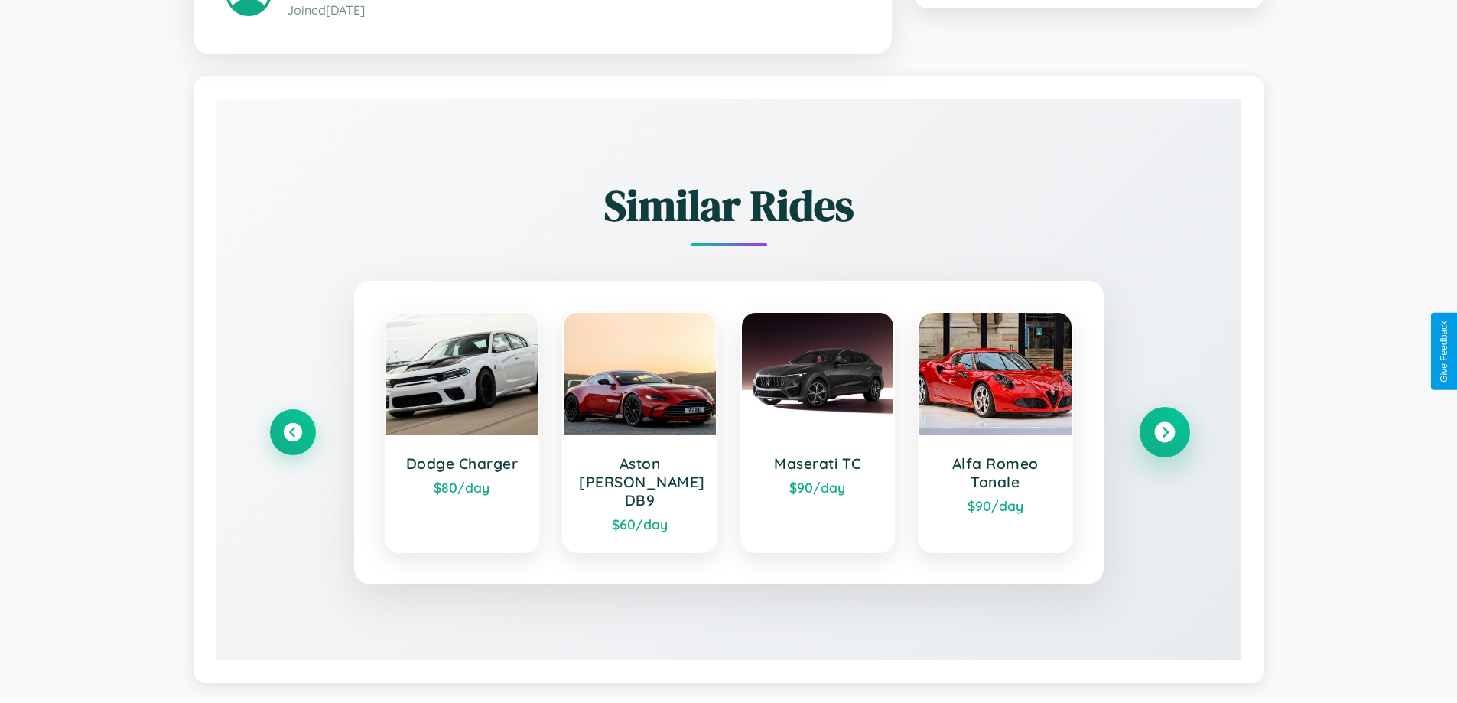
click at [1164, 424] on icon at bounding box center [1164, 431] width 21 height 21
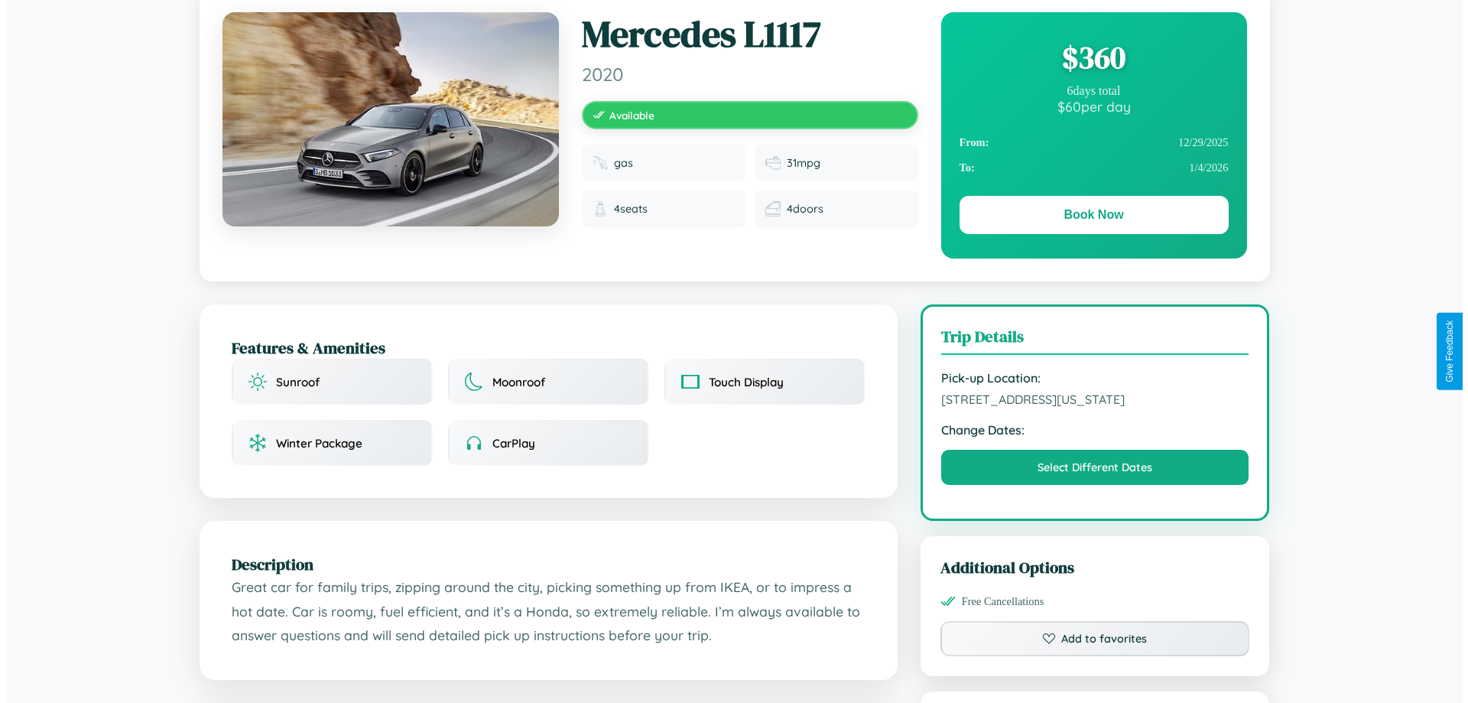
scroll to position [0, 0]
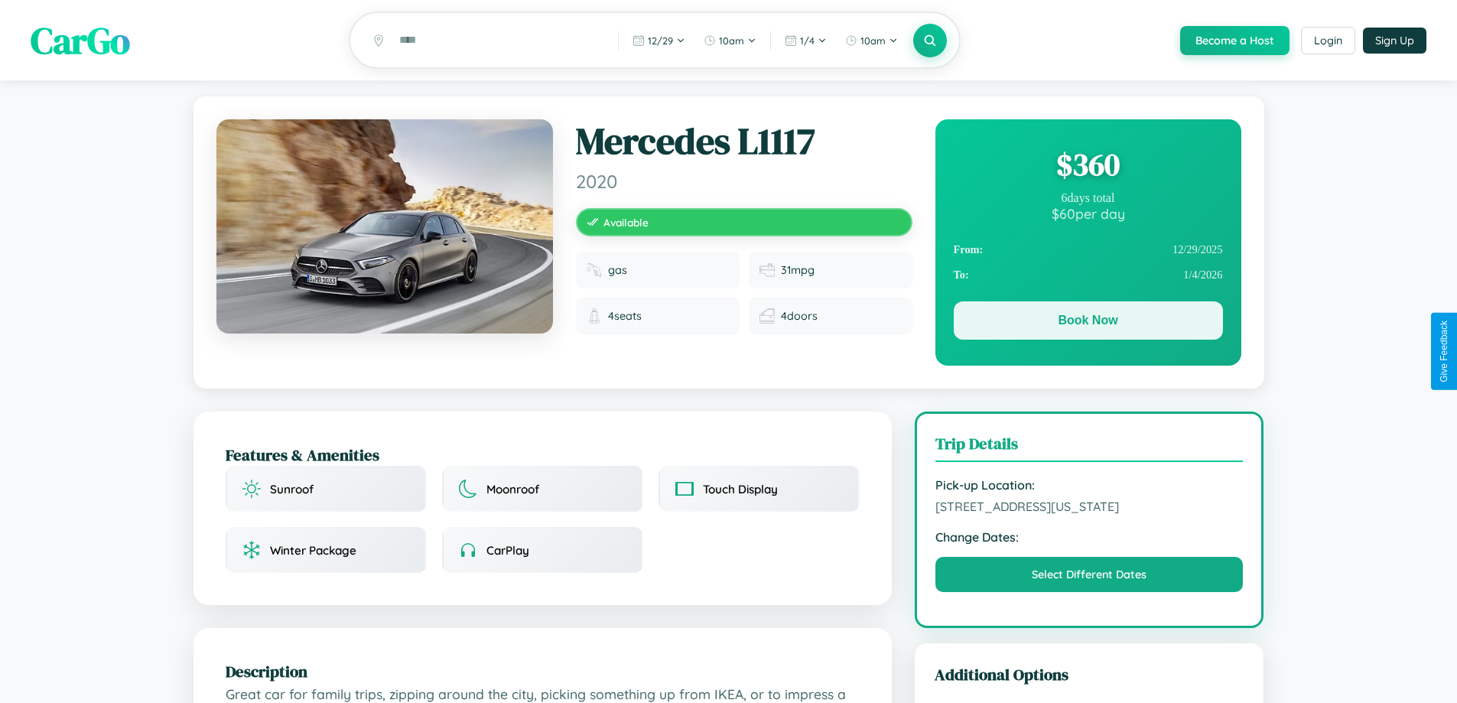
click at [1088, 324] on button "Book Now" at bounding box center [1088, 320] width 269 height 38
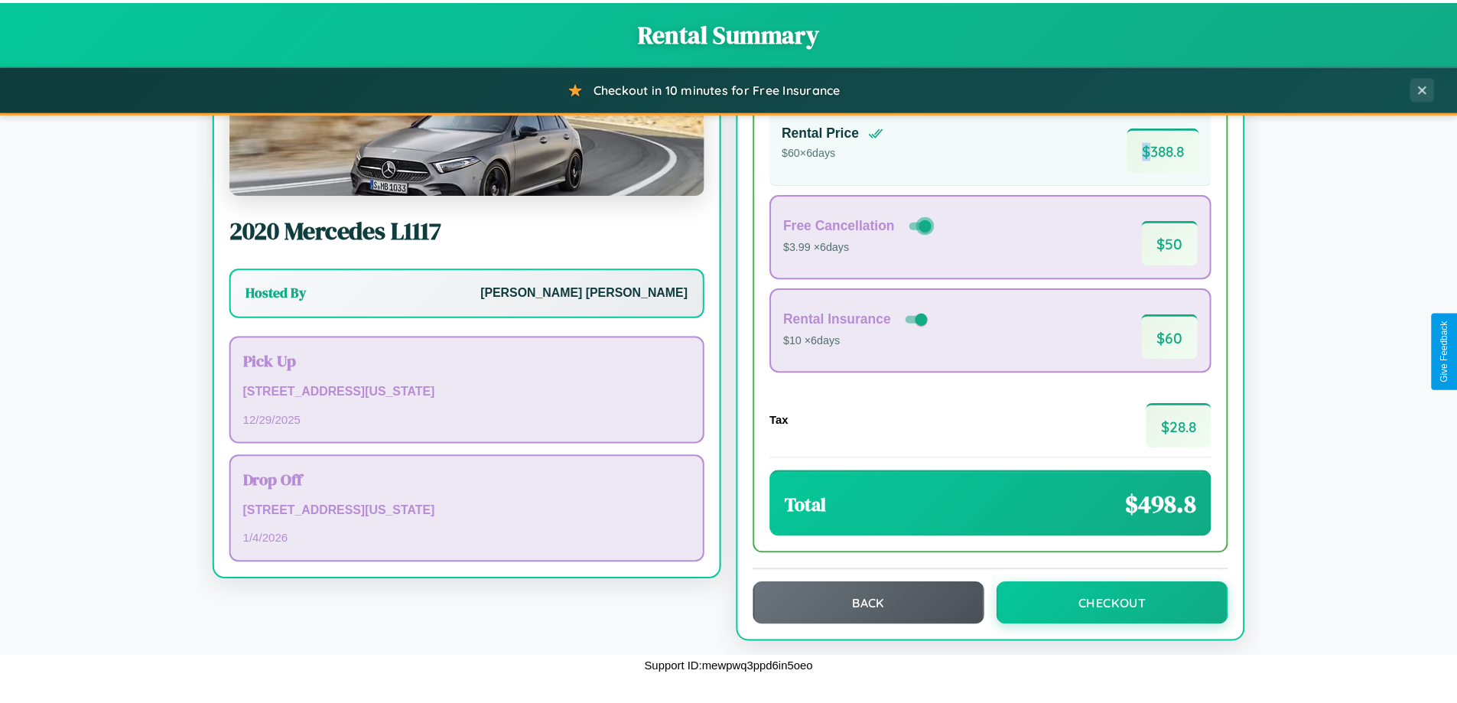
scroll to position [105, 0]
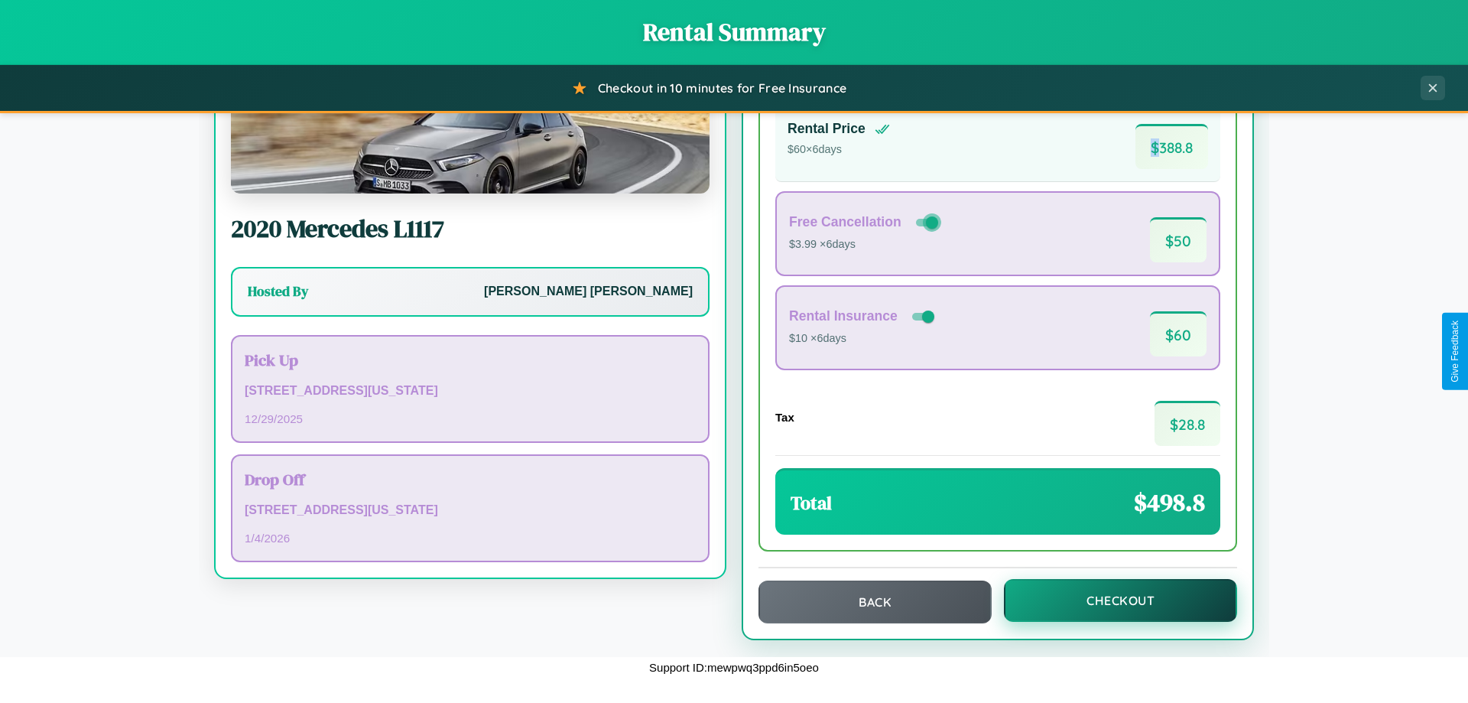
click at [1110, 600] on button "Checkout" at bounding box center [1120, 600] width 233 height 43
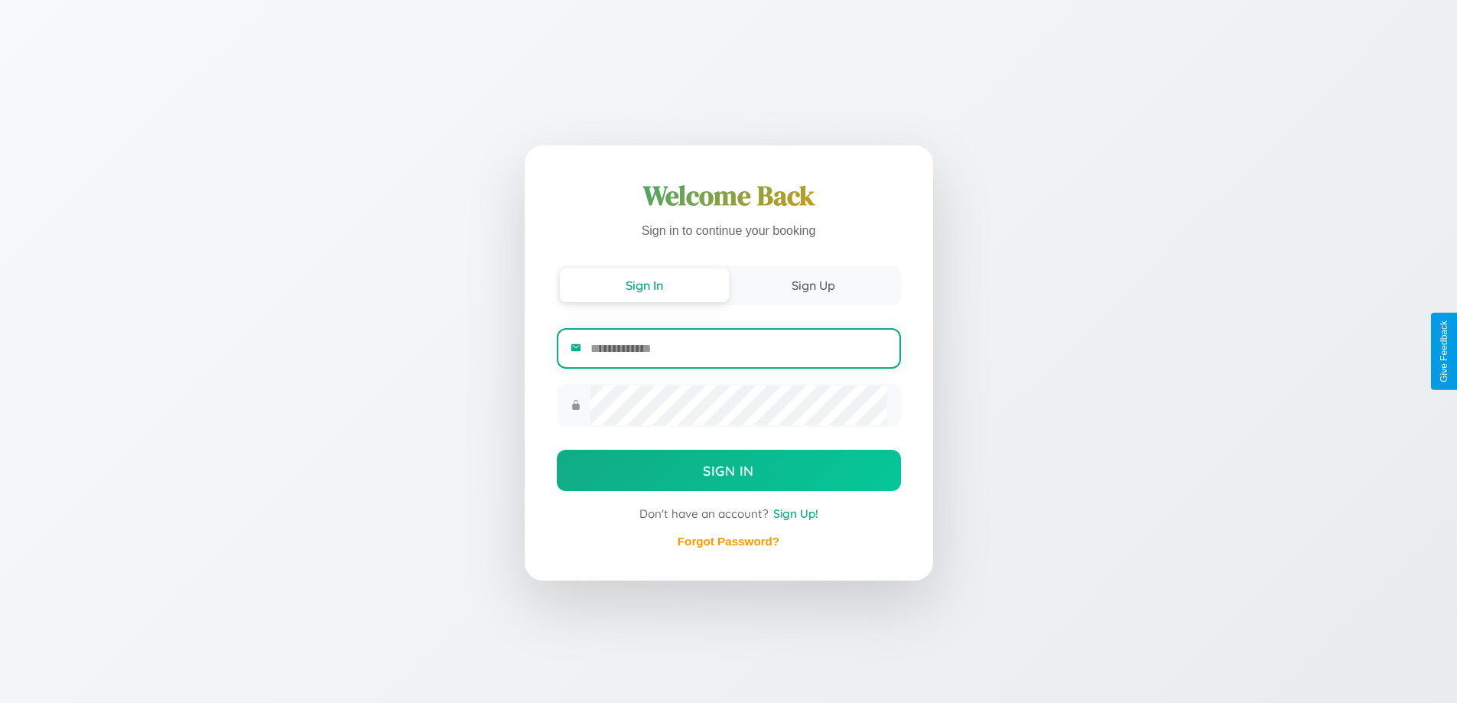
click at [738, 348] on input "email" at bounding box center [738, 348] width 296 height 37
type input "**********"
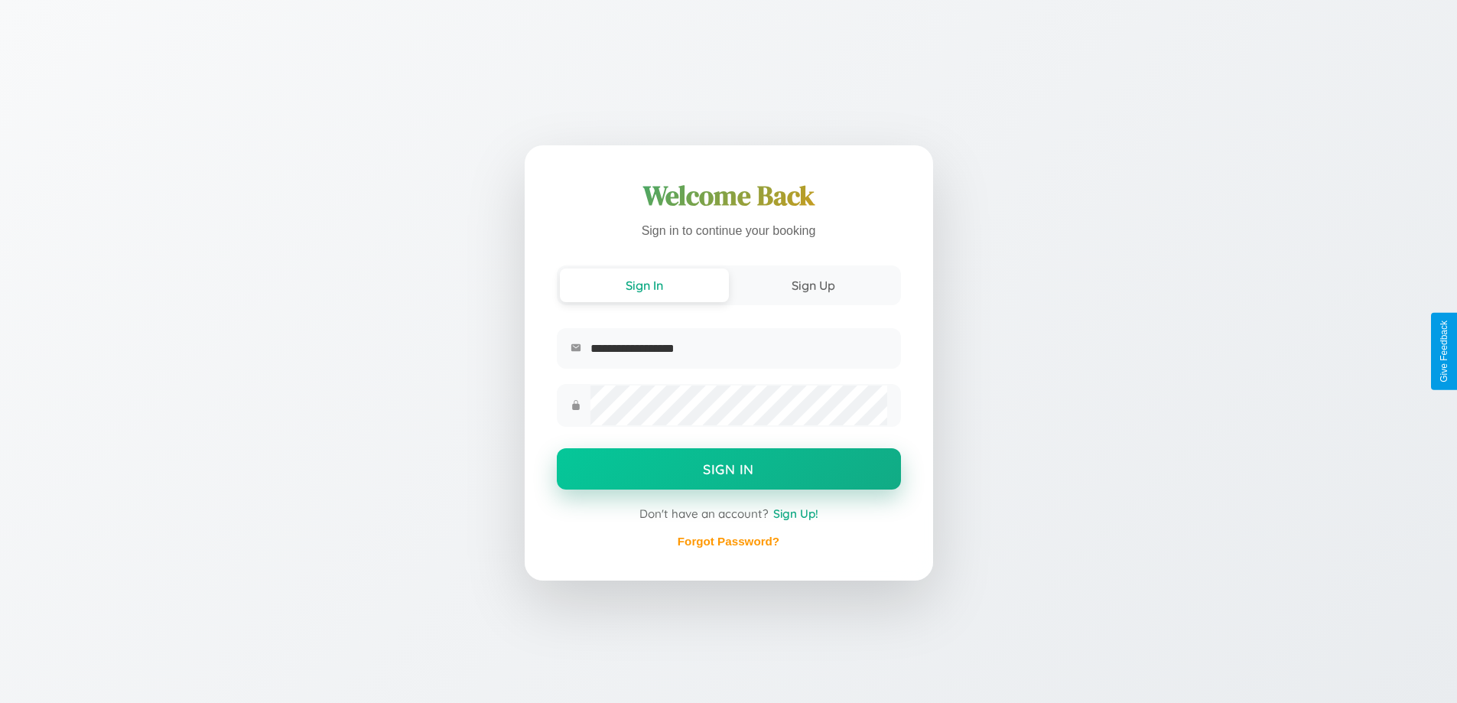
click at [728, 471] on button "Sign In" at bounding box center [729, 468] width 344 height 41
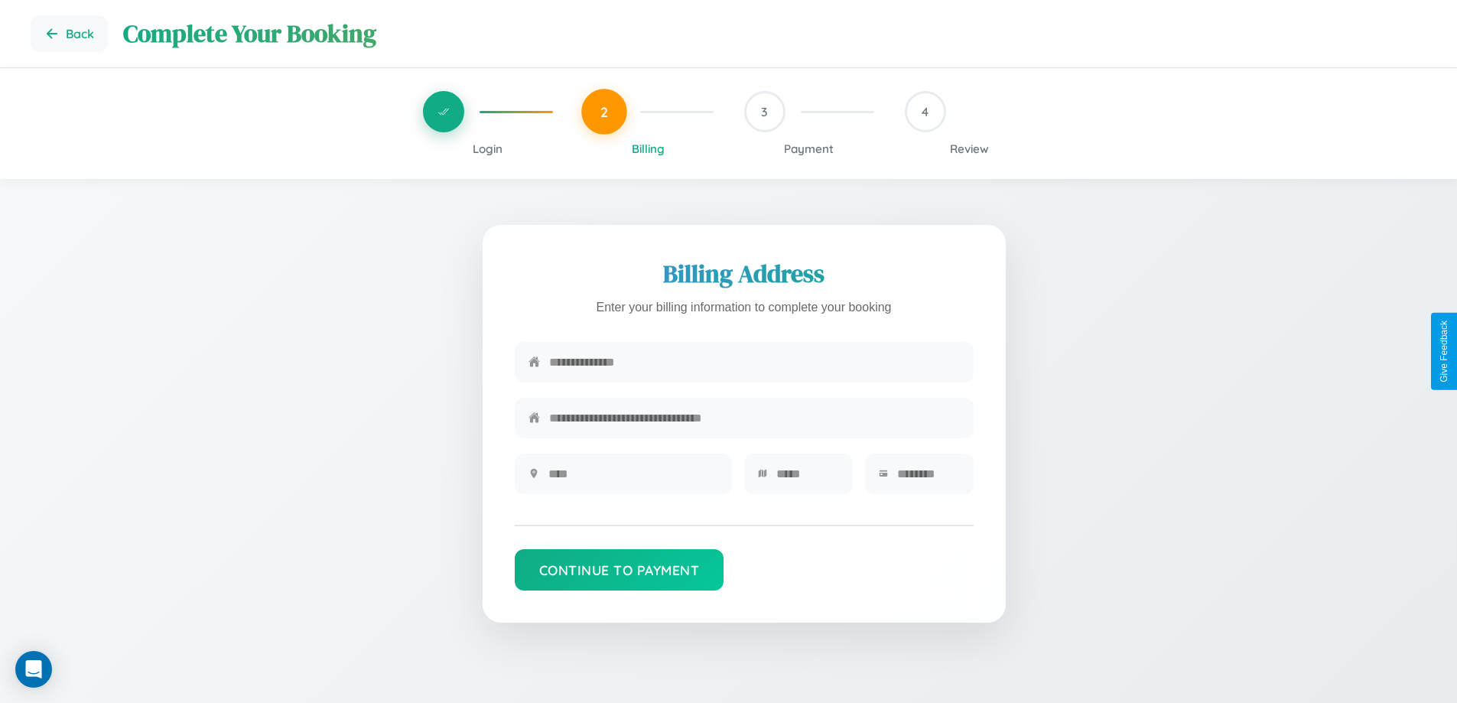
click at [487, 148] on span "Login" at bounding box center [488, 148] width 30 height 15
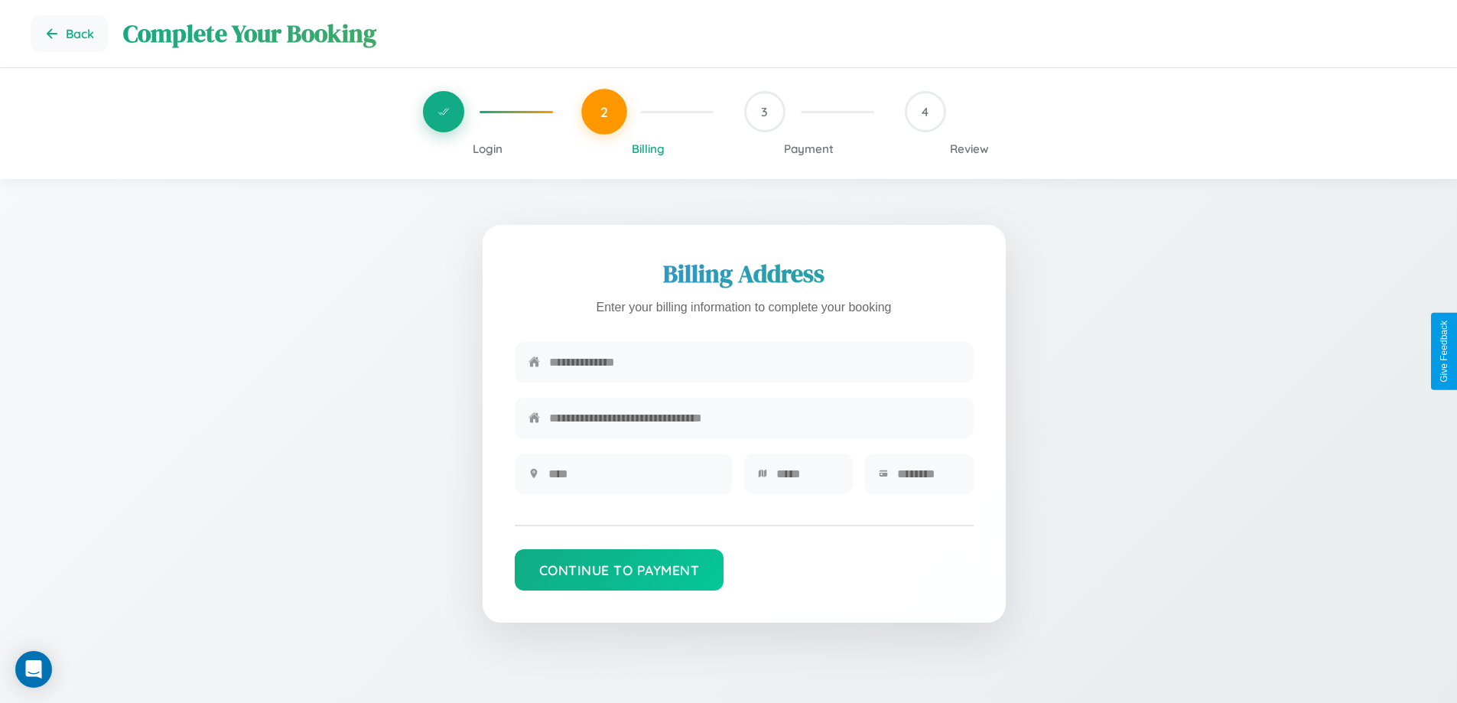
click at [487, 148] on span "Login" at bounding box center [488, 148] width 30 height 15
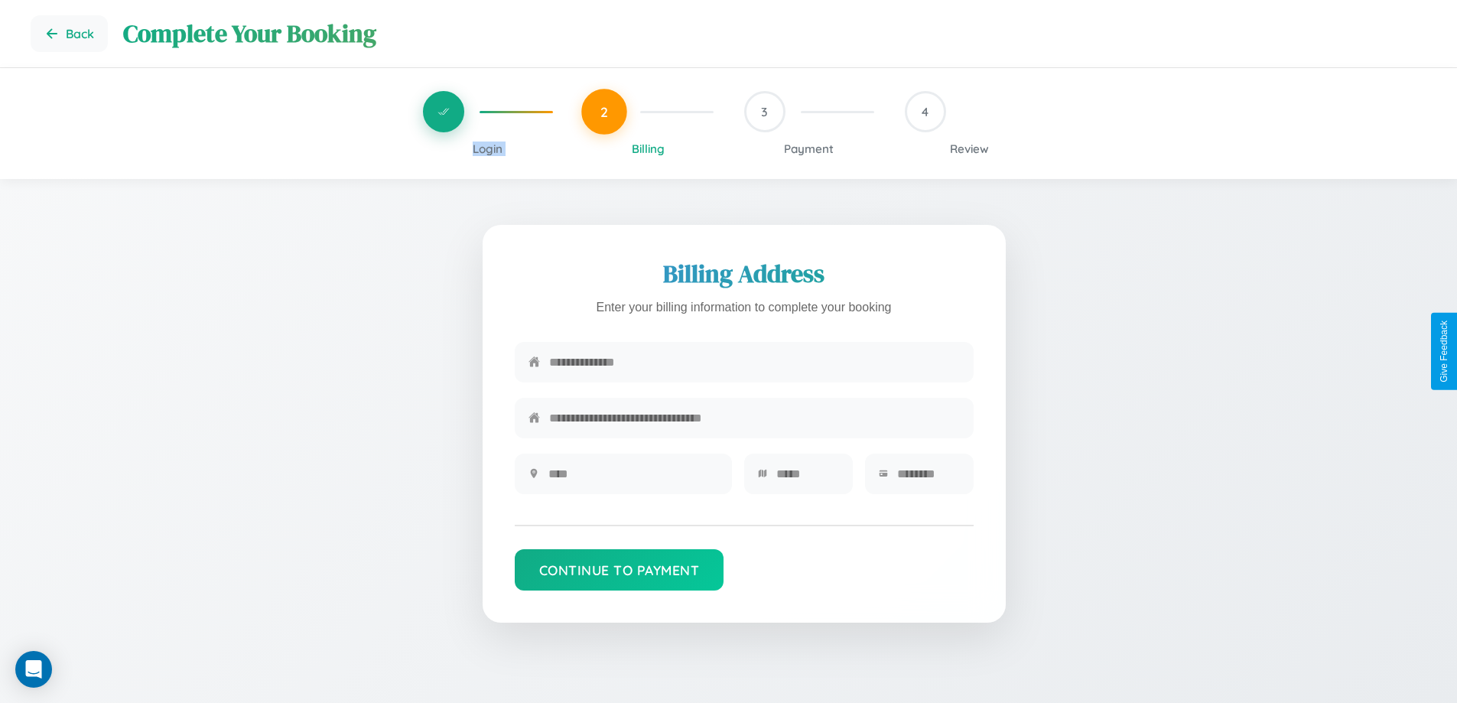
click at [487, 148] on span "Login" at bounding box center [488, 148] width 30 height 15
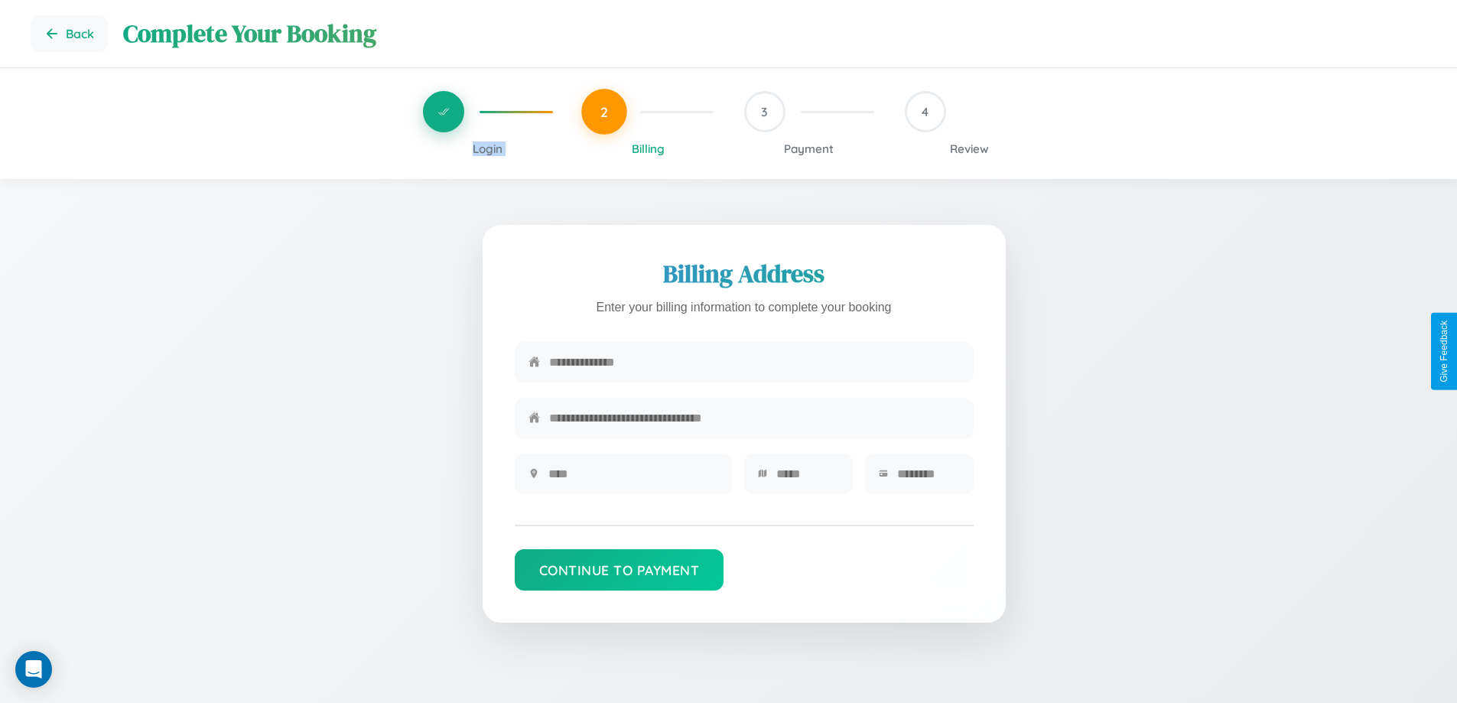
click at [487, 148] on span "Login" at bounding box center [488, 148] width 30 height 15
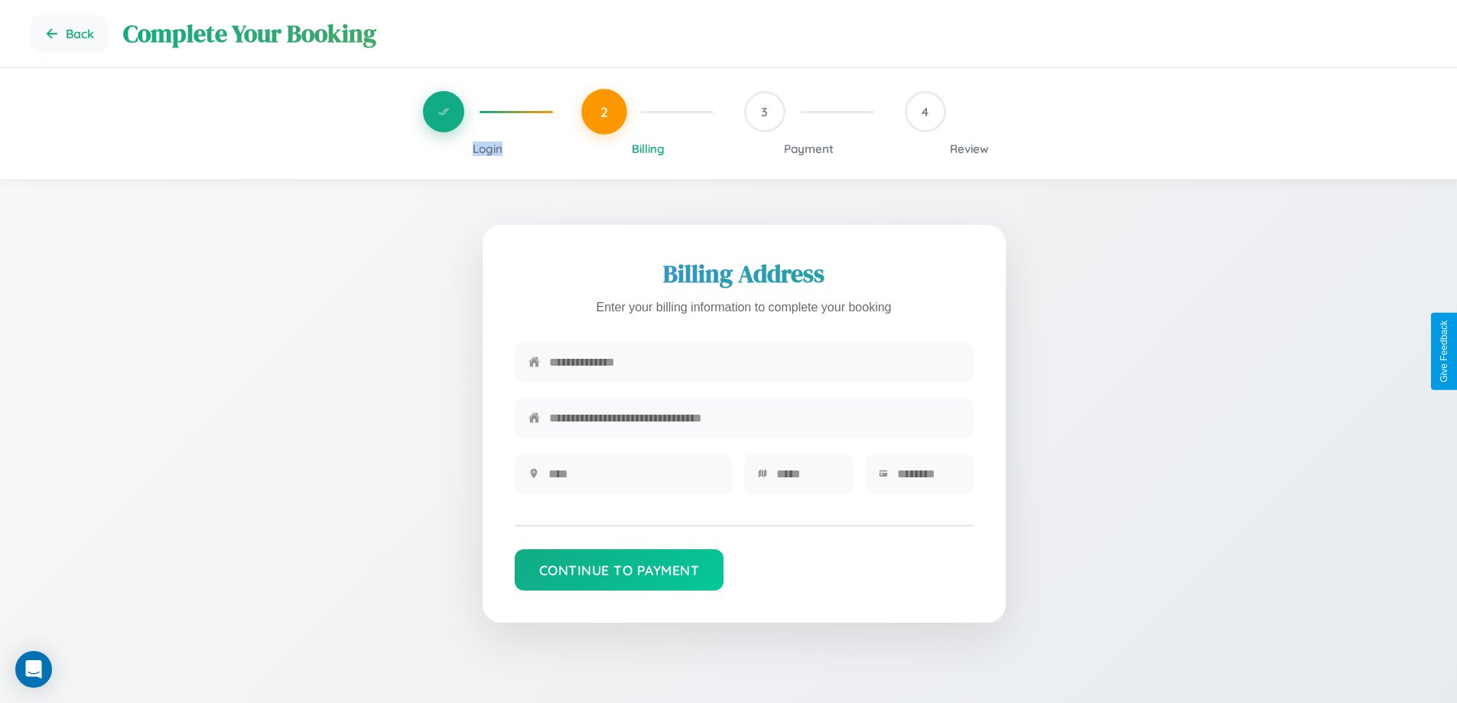
click at [487, 148] on span "Login" at bounding box center [488, 148] width 30 height 15
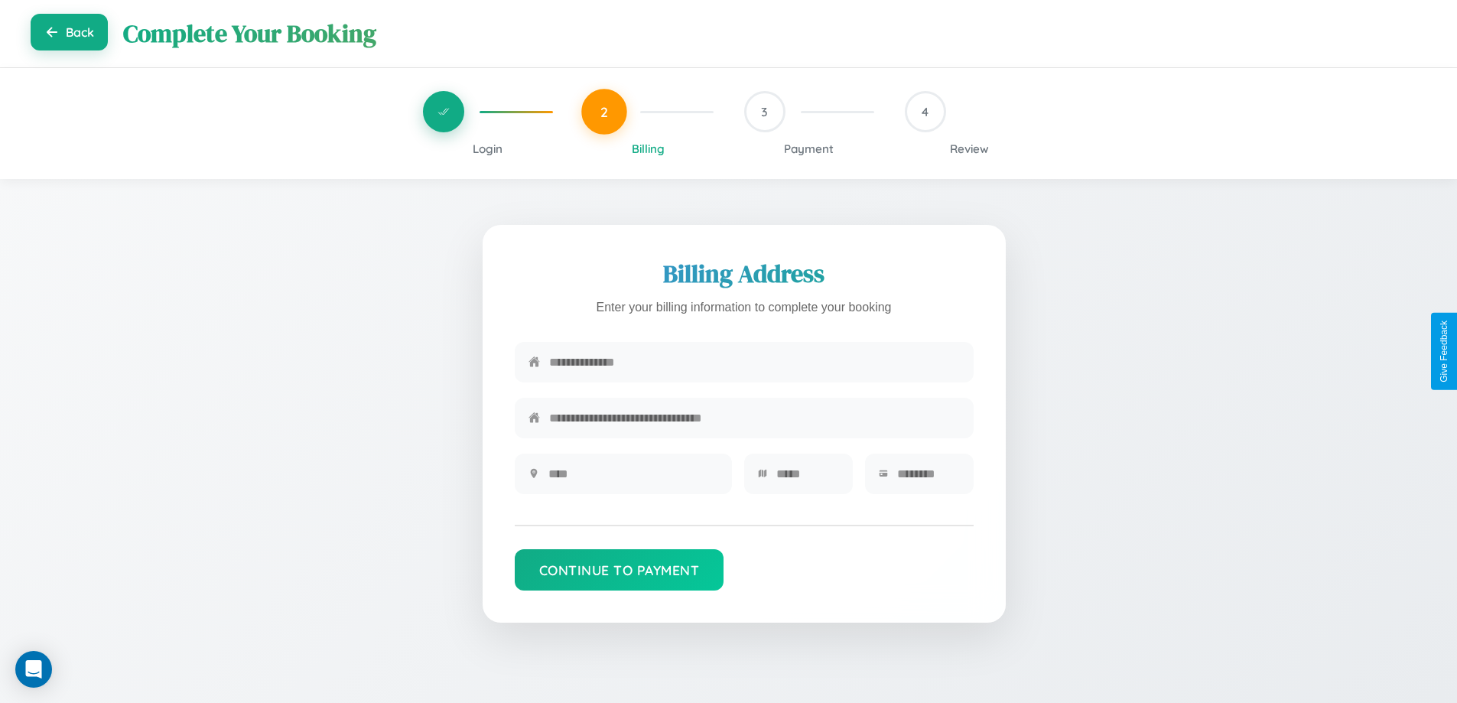
click at [69, 34] on button "Back" at bounding box center [69, 32] width 77 height 37
